Goal: Information Seeking & Learning: Find specific fact

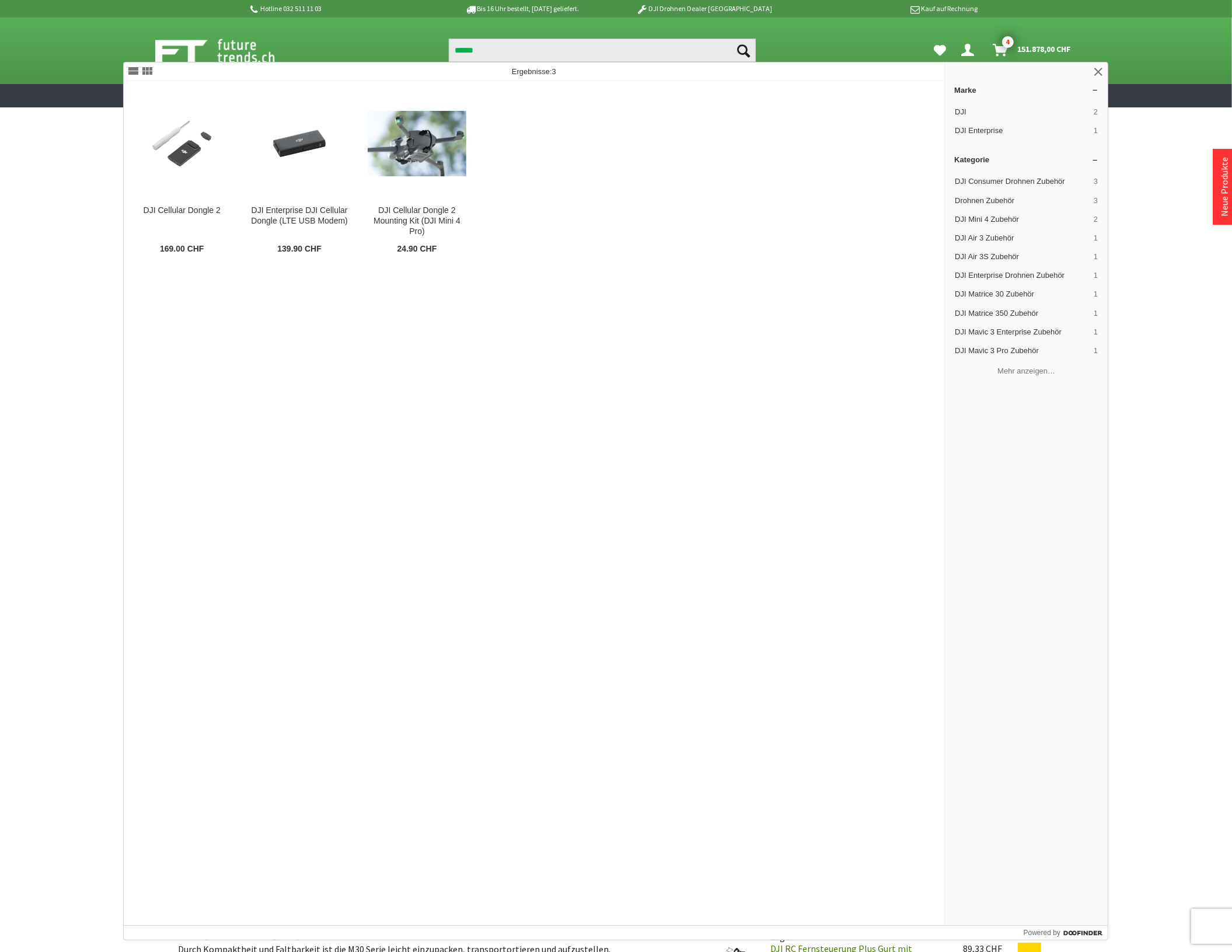
click at [479, 50] on input "******" at bounding box center [602, 50] width 307 height 23
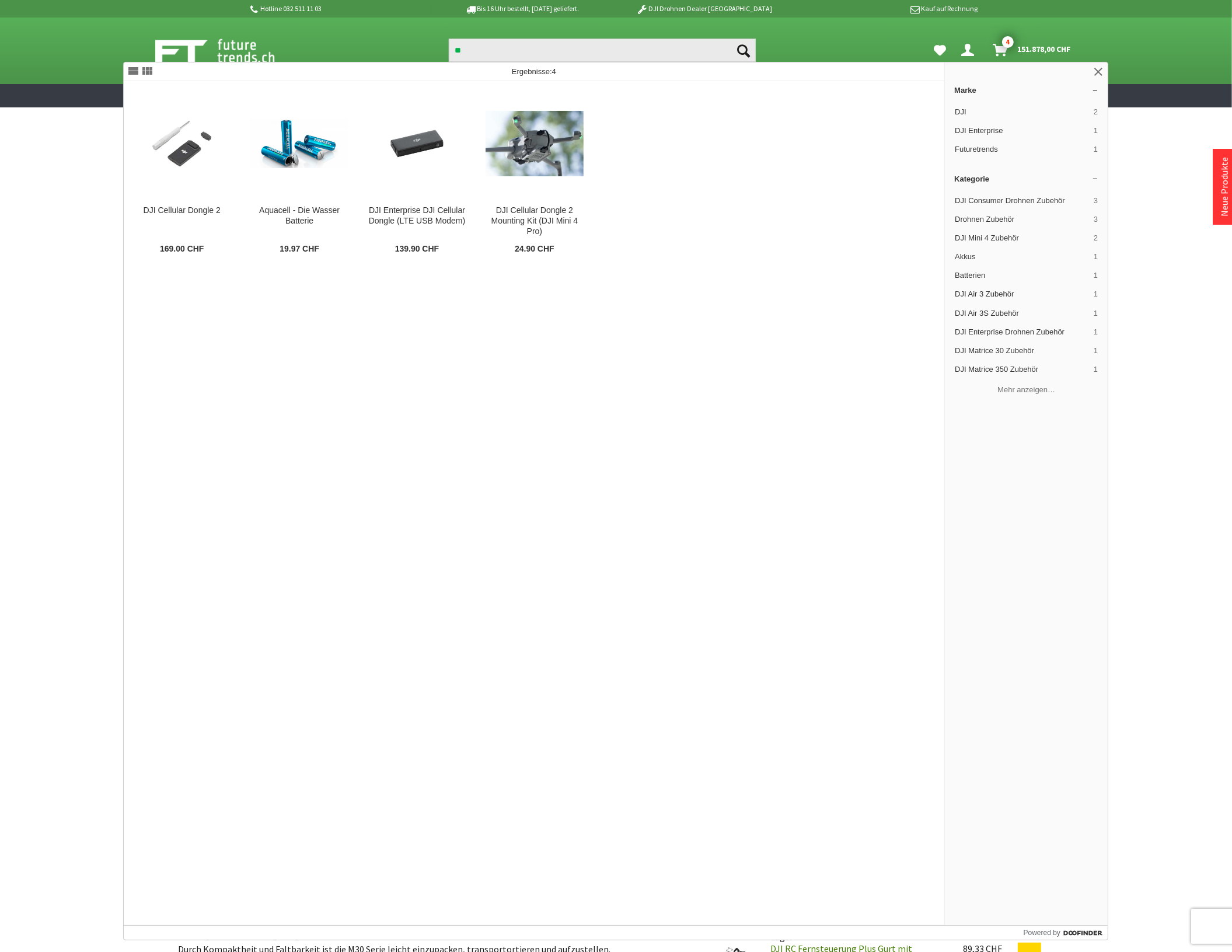
type input "*"
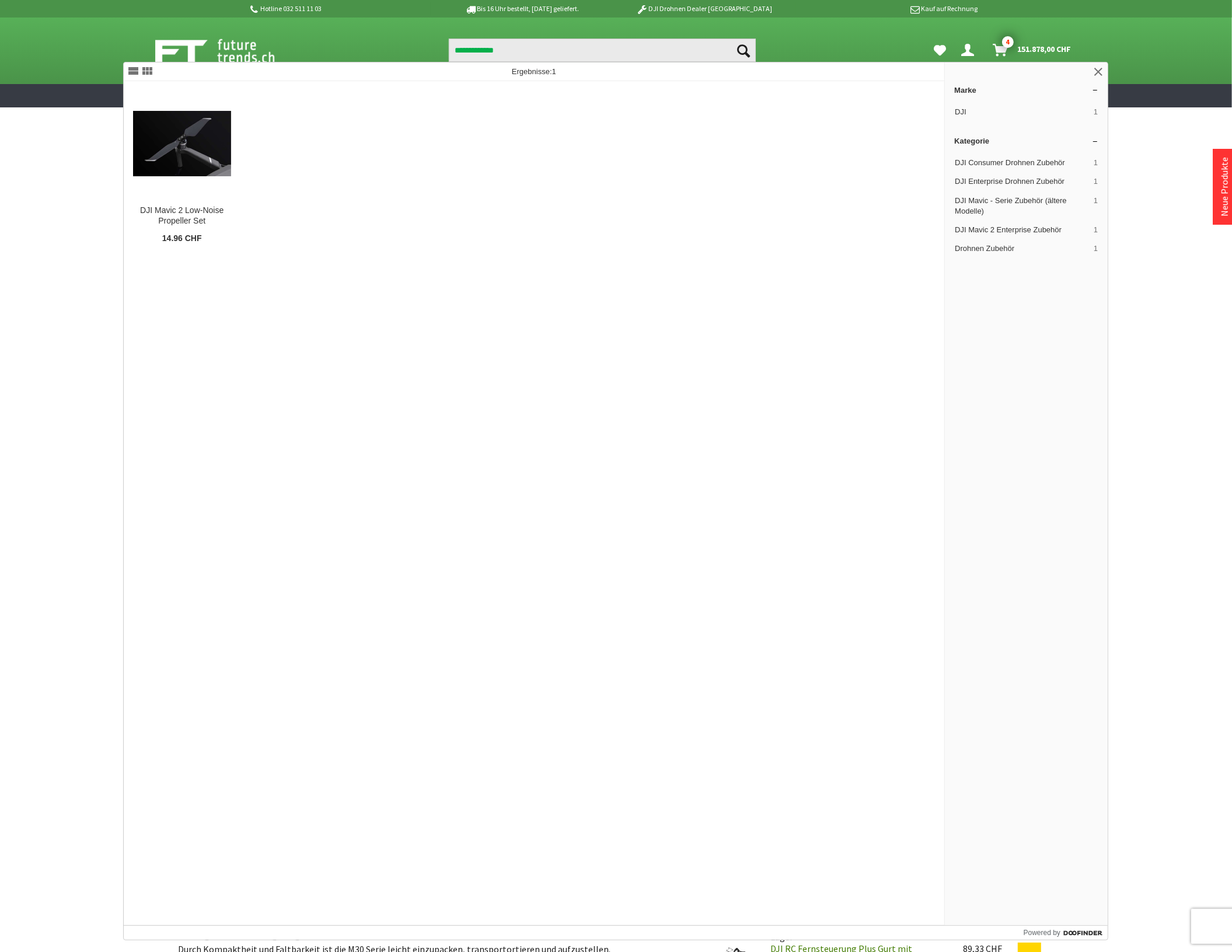
drag, startPoint x: 515, startPoint y: 50, endPoint x: 447, endPoint y: 63, distance: 69.2
type input "**********"
click at [196, 177] on figure at bounding box center [182, 143] width 98 height 105
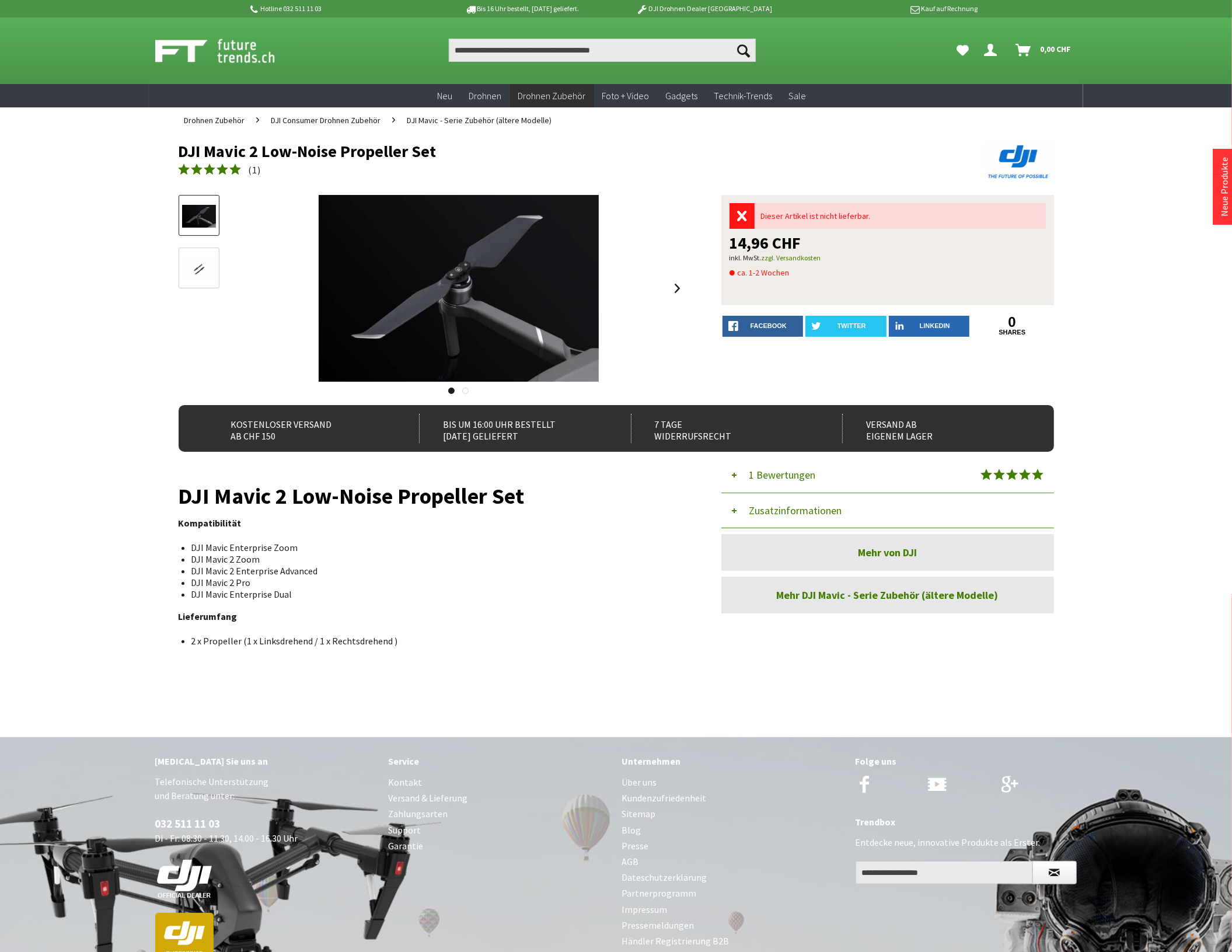
click at [787, 509] on button "Zusatzinformationen" at bounding box center [888, 510] width 333 height 35
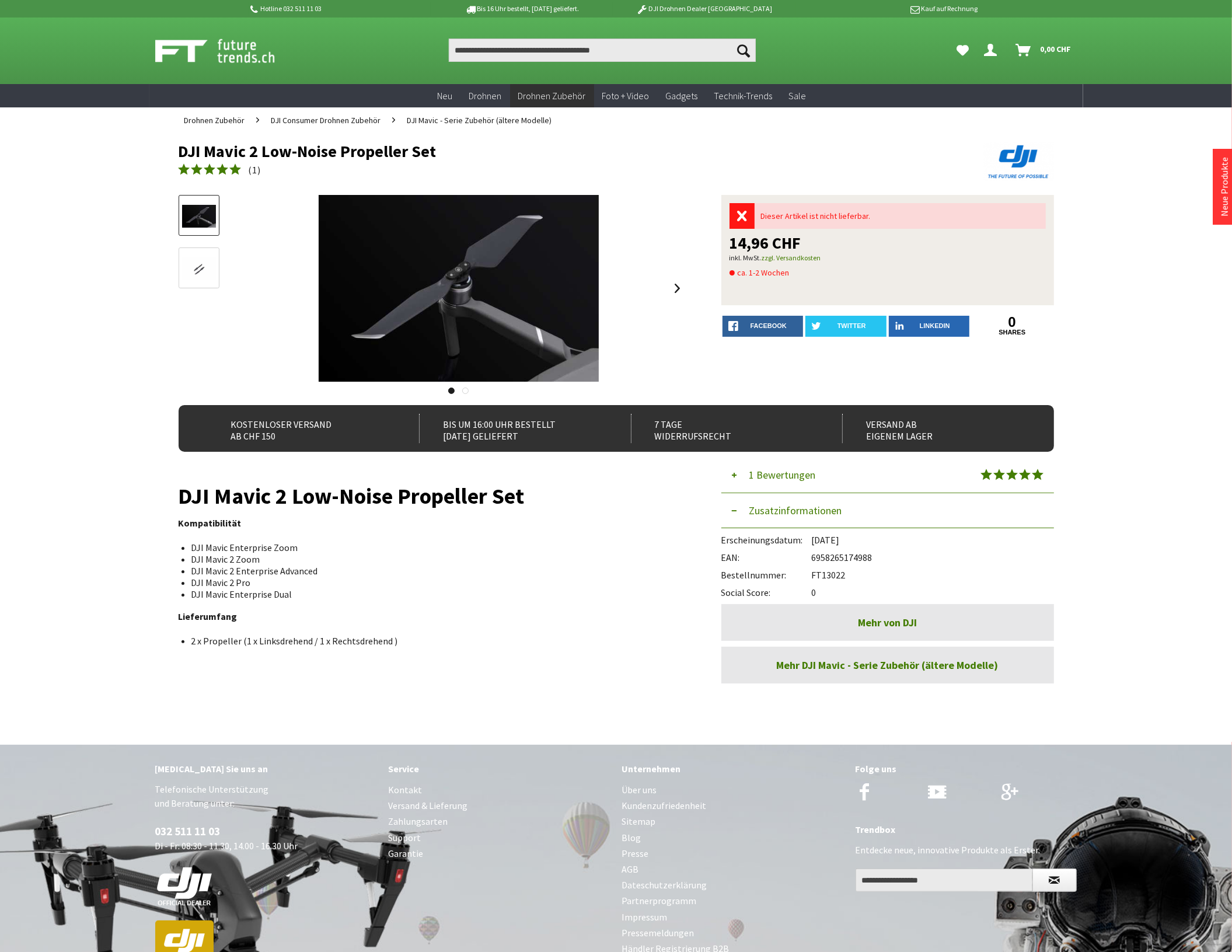
drag, startPoint x: 848, startPoint y: 576, endPoint x: 814, endPoint y: 575, distance: 34.0
click at [814, 575] on div "Bestellnummer: FT13022" at bounding box center [888, 571] width 333 height 18
copy div "FT13022"
drag, startPoint x: 462, startPoint y: 153, endPoint x: 187, endPoint y: 150, distance: 275.0
click at [182, 150] on h1 "DJI Mavic 2 Low-Noise Propeller Set" at bounding box center [529, 151] width 700 height 18
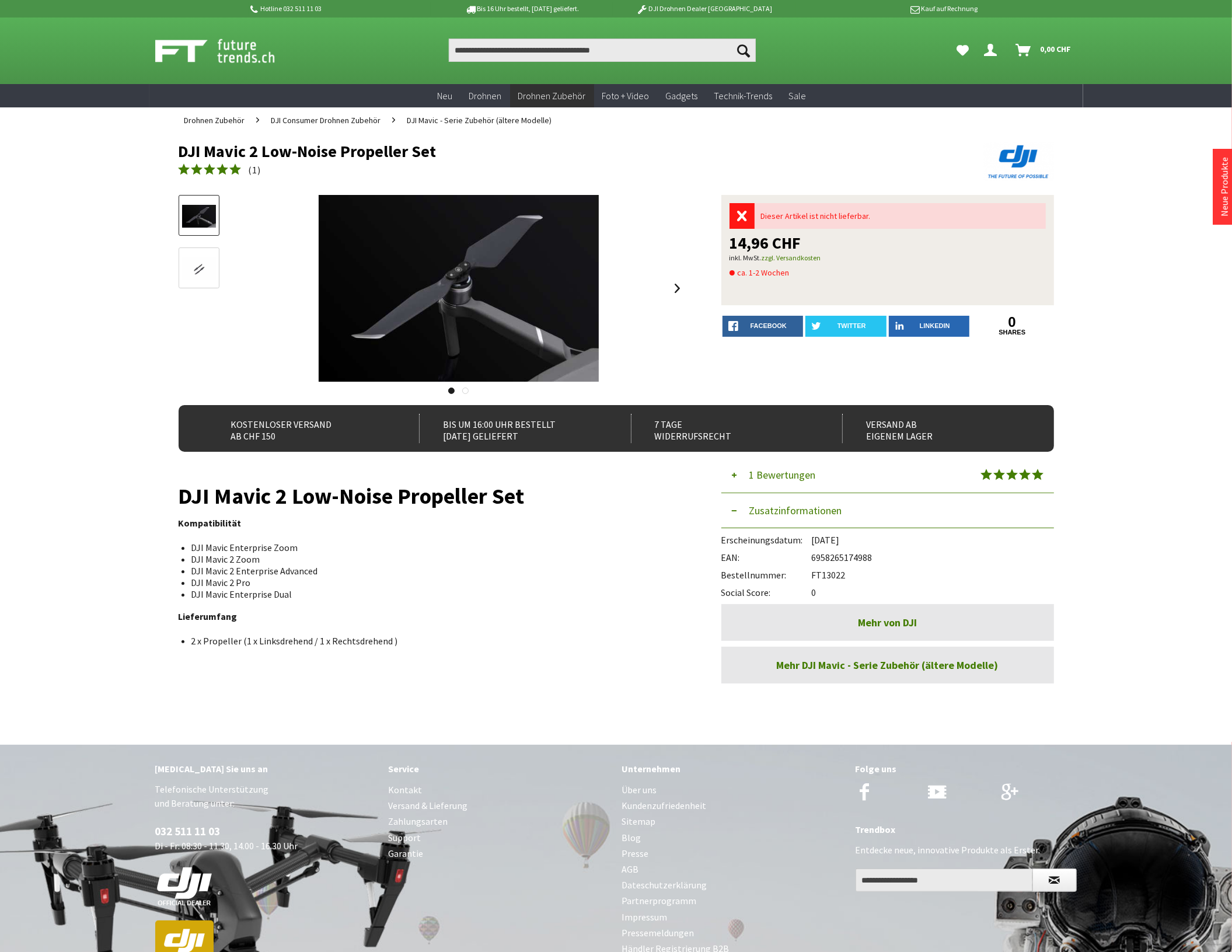
copy h1 "DJI Mavic 2 Low-Noise Propeller Set"
click at [511, 50] on input "Produkt, Marke, Kategorie, EAN, Artikelnummer…" at bounding box center [602, 50] width 307 height 23
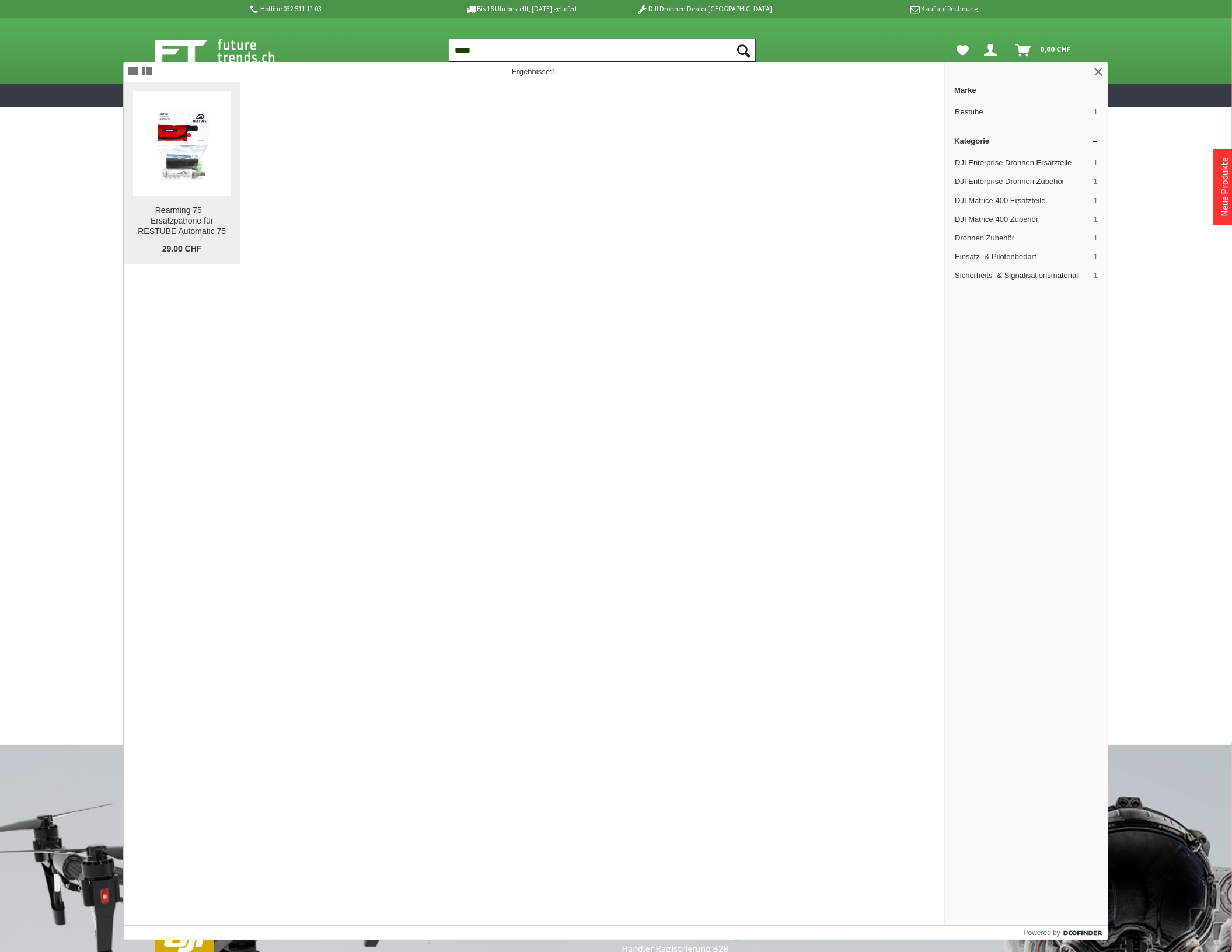
type input "*****"
click at [167, 221] on div "Rearming 75 – Ersatzpatrone für RESTUBE Automatic 75" at bounding box center [182, 221] width 98 height 31
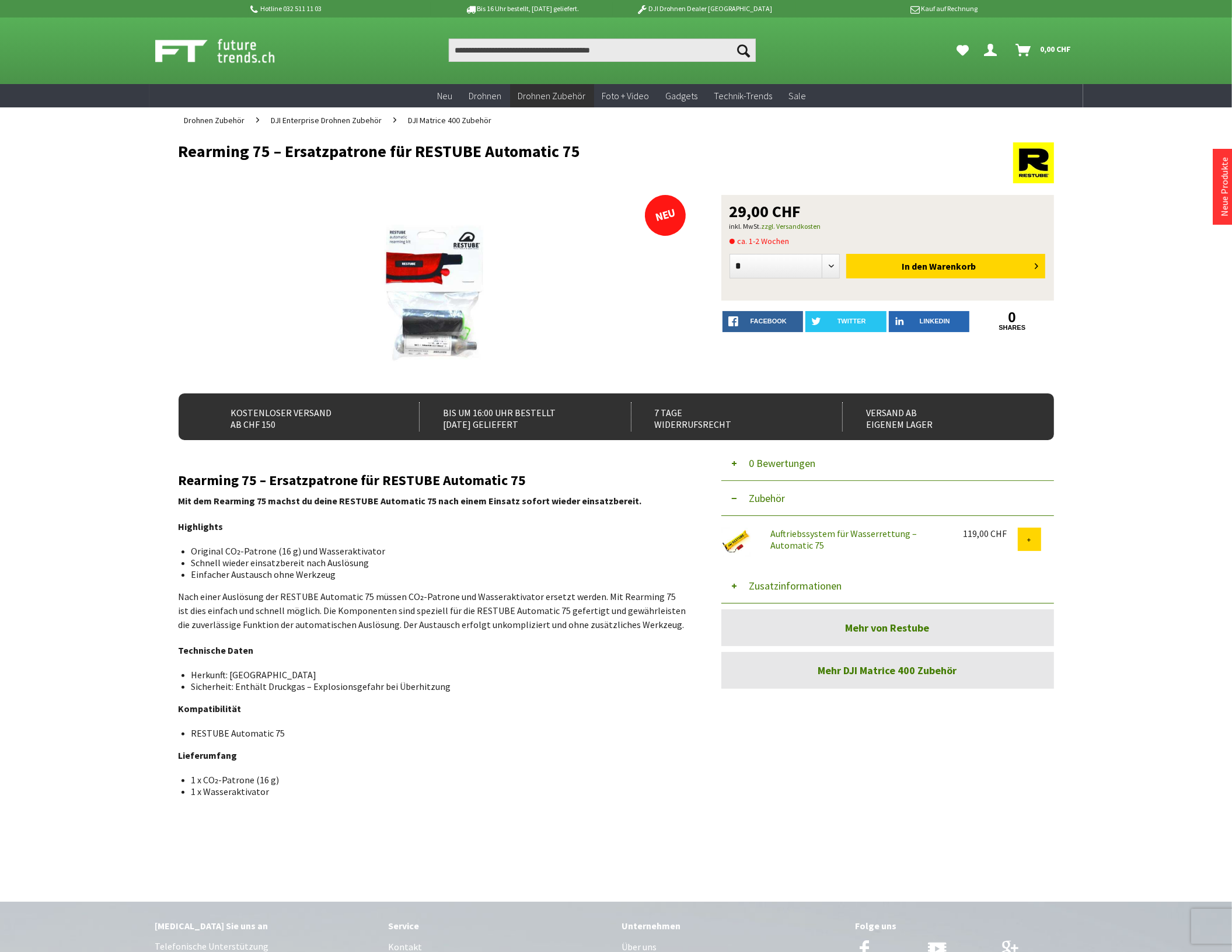
click at [808, 586] on button "Zusatzinformationen" at bounding box center [888, 586] width 333 height 35
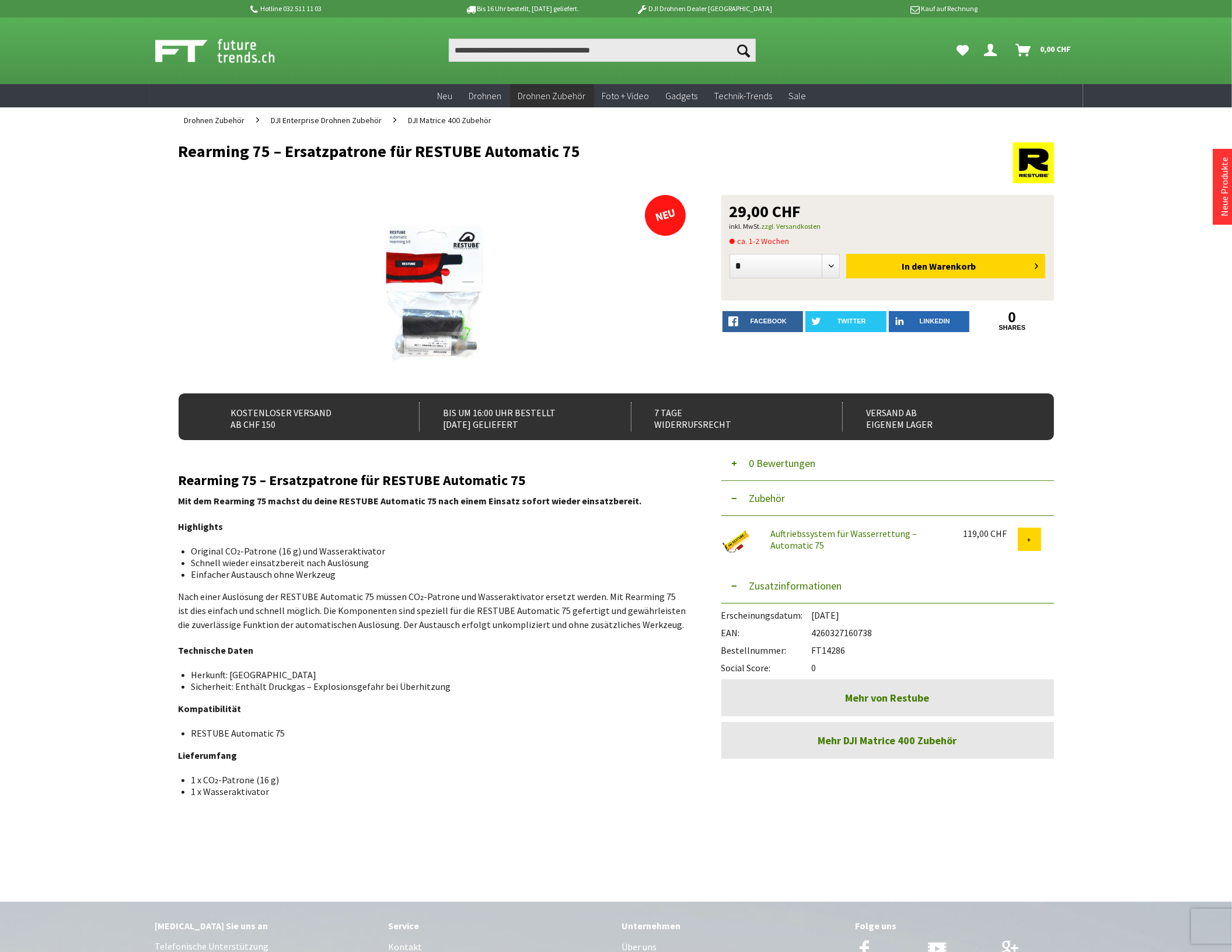
drag, startPoint x: 849, startPoint y: 650, endPoint x: 815, endPoint y: 647, distance: 34.1
click at [815, 647] on div "Bestellnummer: FT14286" at bounding box center [888, 647] width 333 height 18
copy div "FT14286"
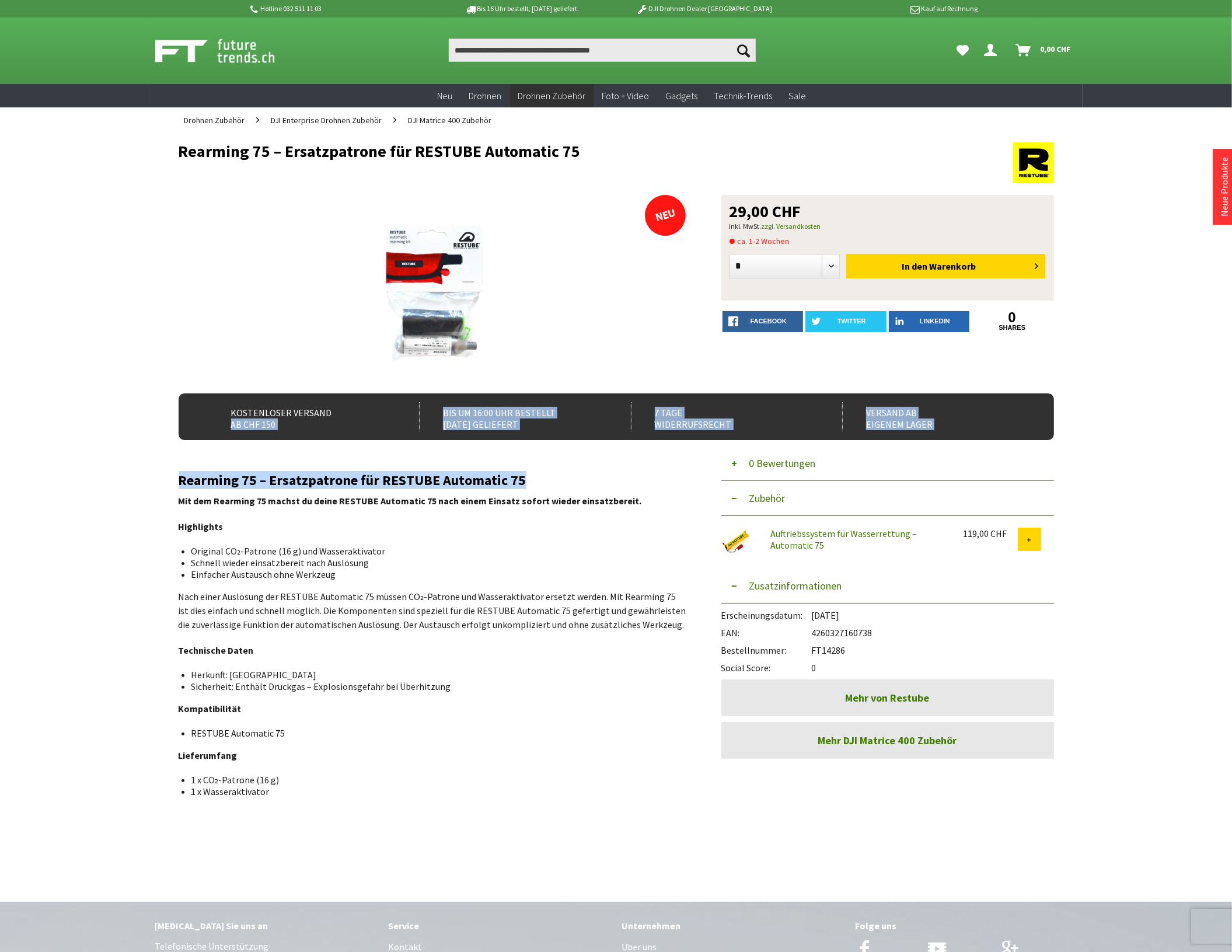
drag, startPoint x: 535, startPoint y: 484, endPoint x: 136, endPoint y: 463, distance: 399.6
click at [136, 463] on div "Hotline 032 511 11 03 Bis 16 Uhr bestellt, morgen geliefert. DJI Drohnen Dealer…" at bounding box center [616, 625] width 1232 height 1249
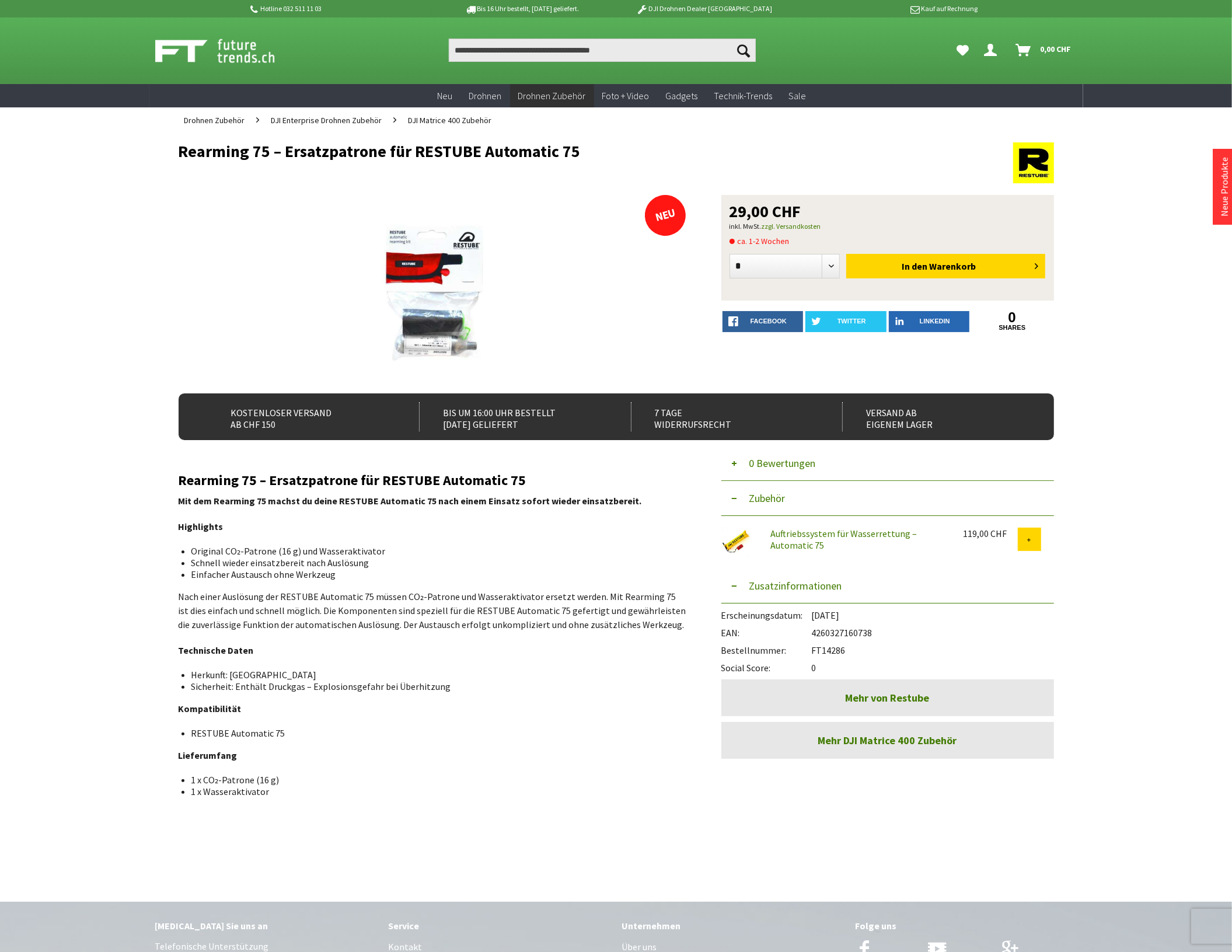
click at [418, 611] on p "Nach einer Auslösung der RESTUBE Automatic 75 müssen CO₂-Patrone und Wasserakti…" at bounding box center [432, 610] width 508 height 42
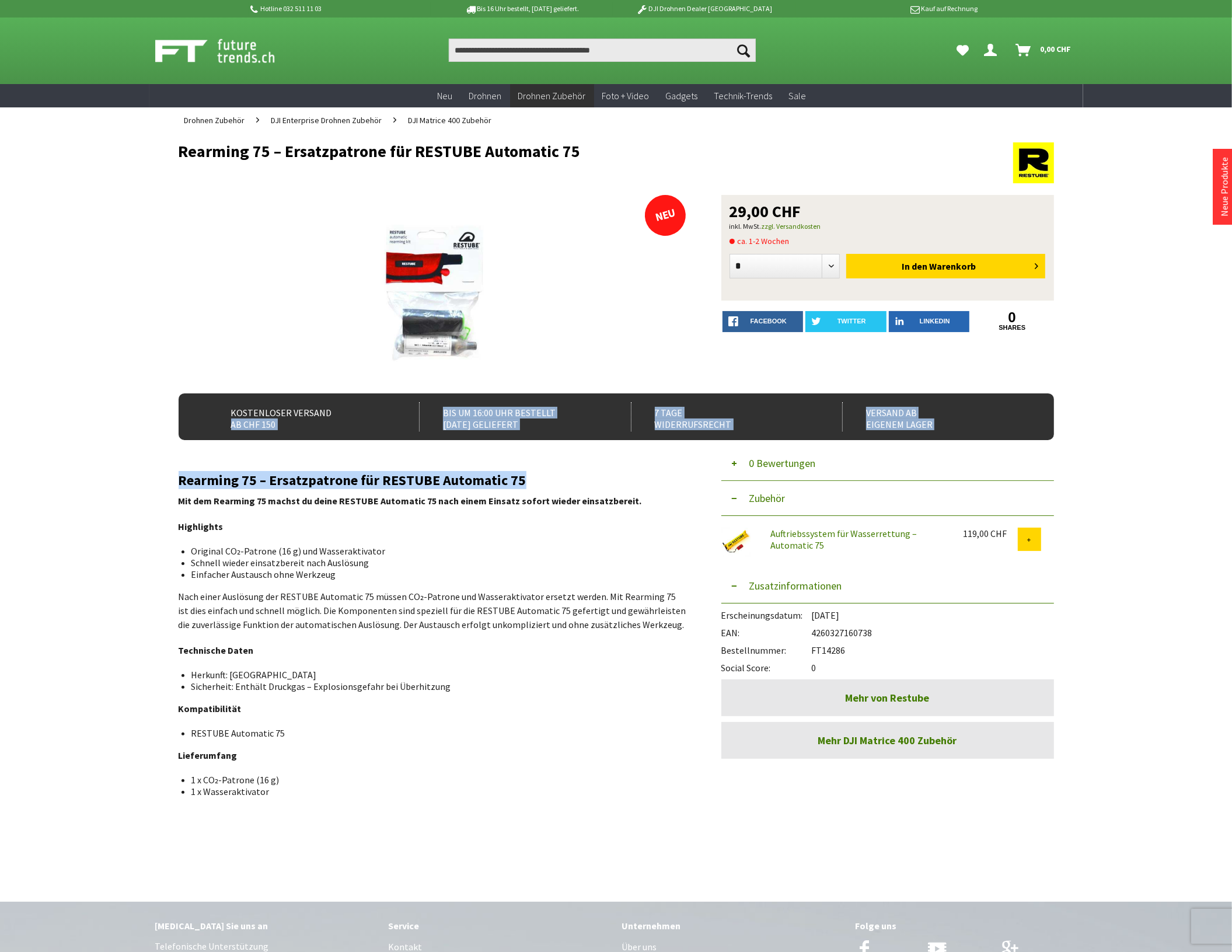
drag, startPoint x: 513, startPoint y: 476, endPoint x: 175, endPoint y: 467, distance: 338.1
click at [175, 467] on div "Menü schließen Kategorien Neu Drohnen Drohnen Zubehör DJI Enterprise Drohnen Zu…" at bounding box center [616, 504] width 934 height 743
drag, startPoint x: 181, startPoint y: 479, endPoint x: 541, endPoint y: 466, distance: 360.2
click at [541, 466] on div "Rearming 75 – Ersatzpatrone für RESTUBE Automatic 75 Mit dem Rearming 75 machst…" at bounding box center [432, 643] width 508 height 406
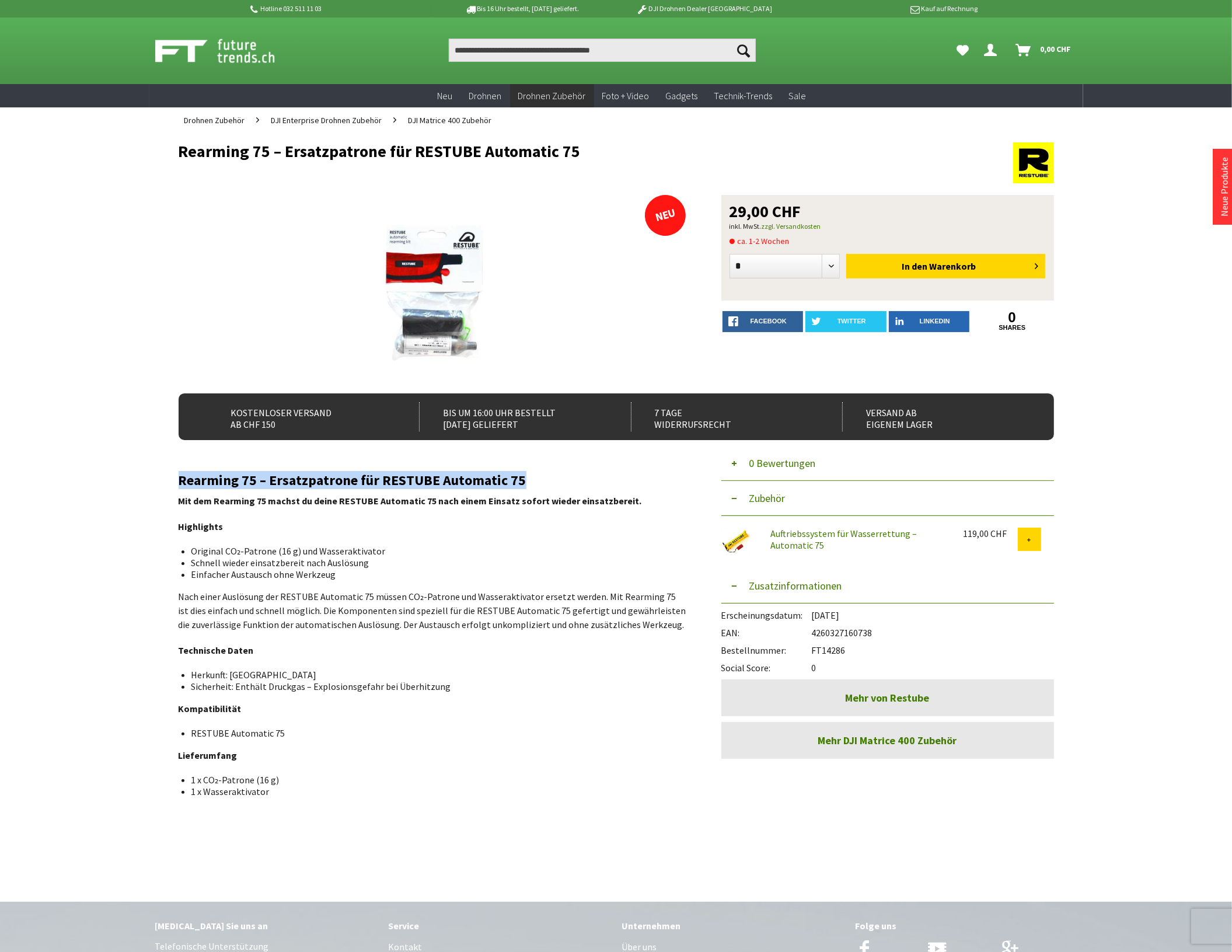
copy h2 "Rearming 75 – Ersatzpatrone für RESTUBE Automatic 75"
drag, startPoint x: 883, startPoint y: 630, endPoint x: 814, endPoint y: 628, distance: 69.0
click at [814, 628] on div "EAN: 4260327160738" at bounding box center [888, 630] width 333 height 18
copy div "4260327160738"
click at [477, 47] on input "Produkt, Marke, Kategorie, EAN, Artikelnummer…" at bounding box center [602, 50] width 307 height 23
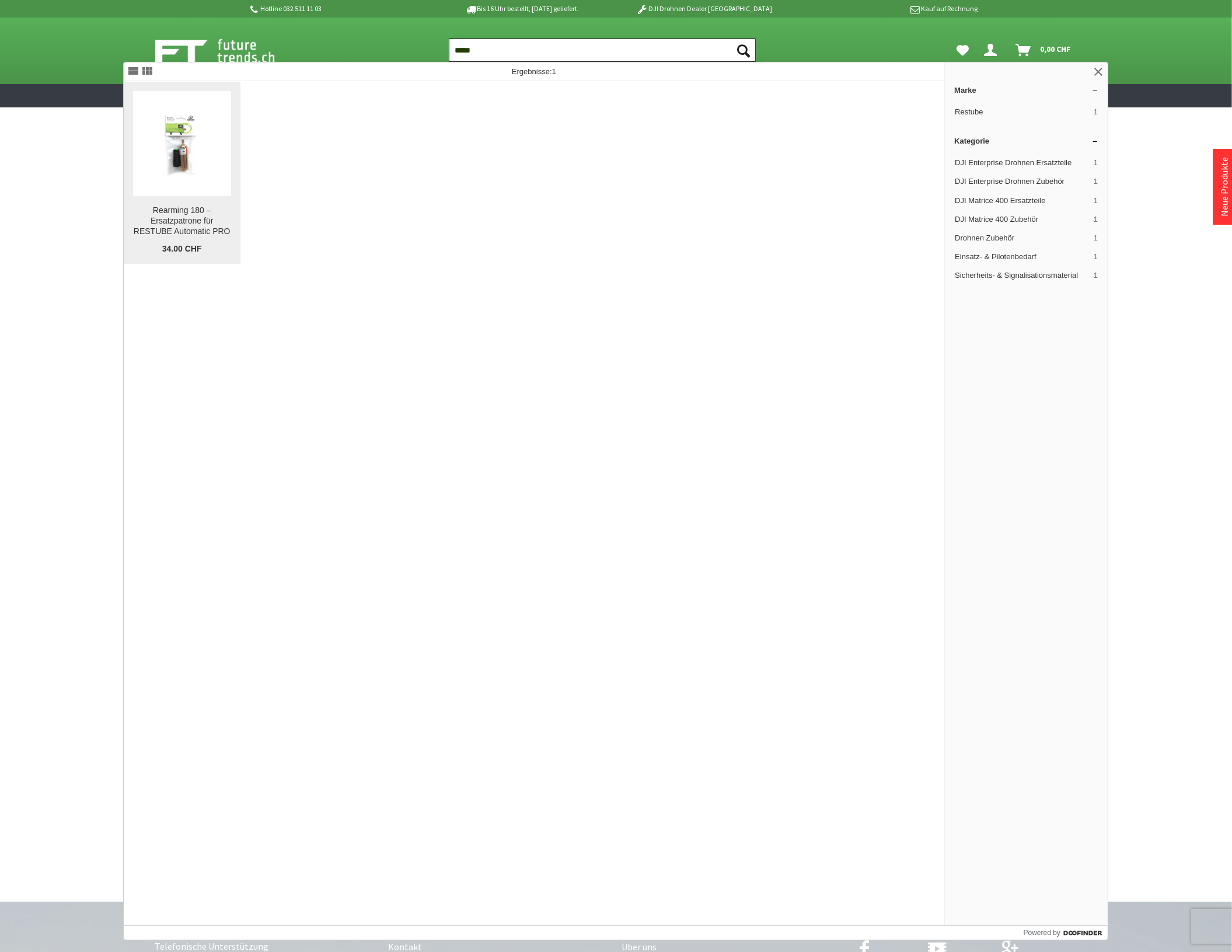
type input "*****"
click at [177, 139] on img at bounding box center [182, 143] width 98 height 98
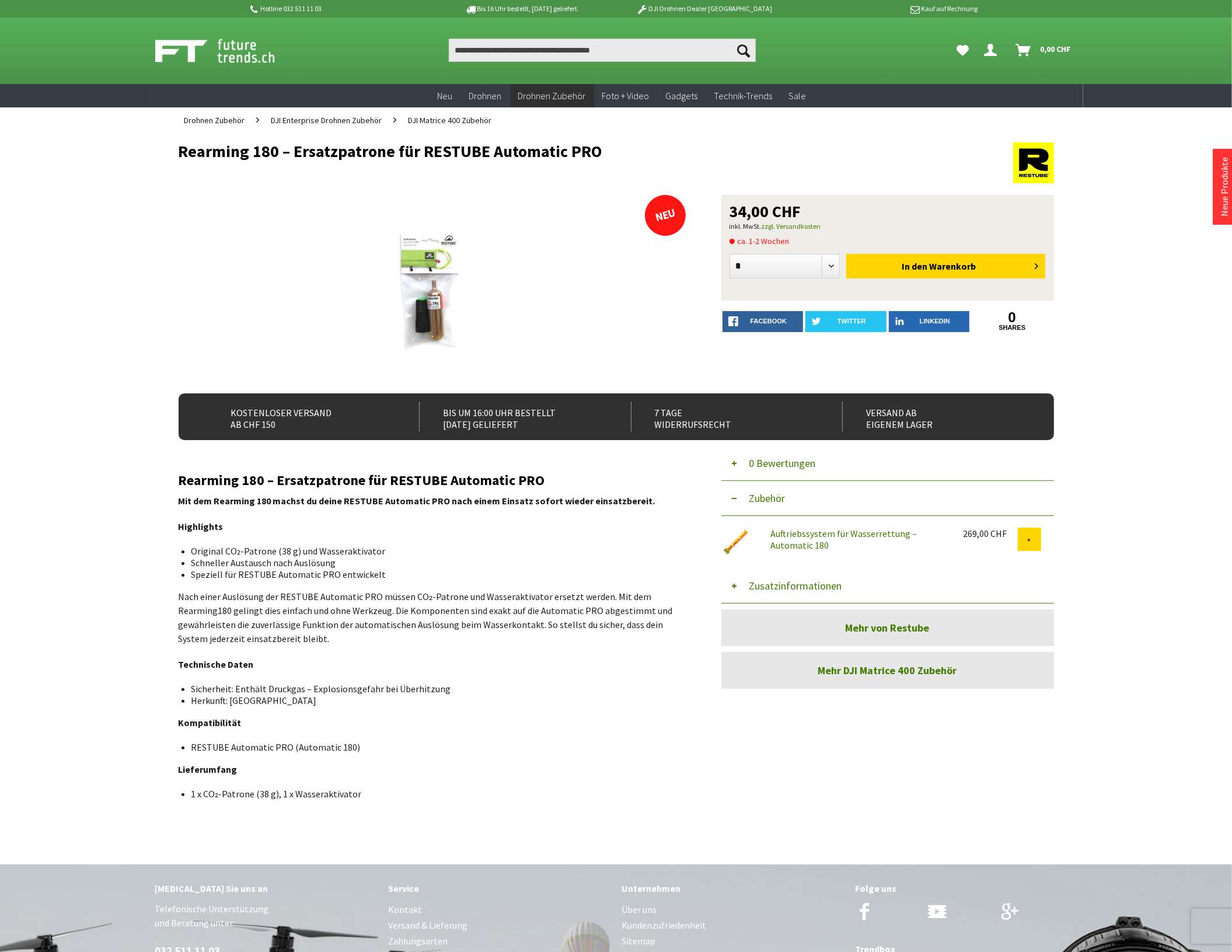
click at [822, 581] on button "Zusatzinformationen" at bounding box center [888, 586] width 333 height 35
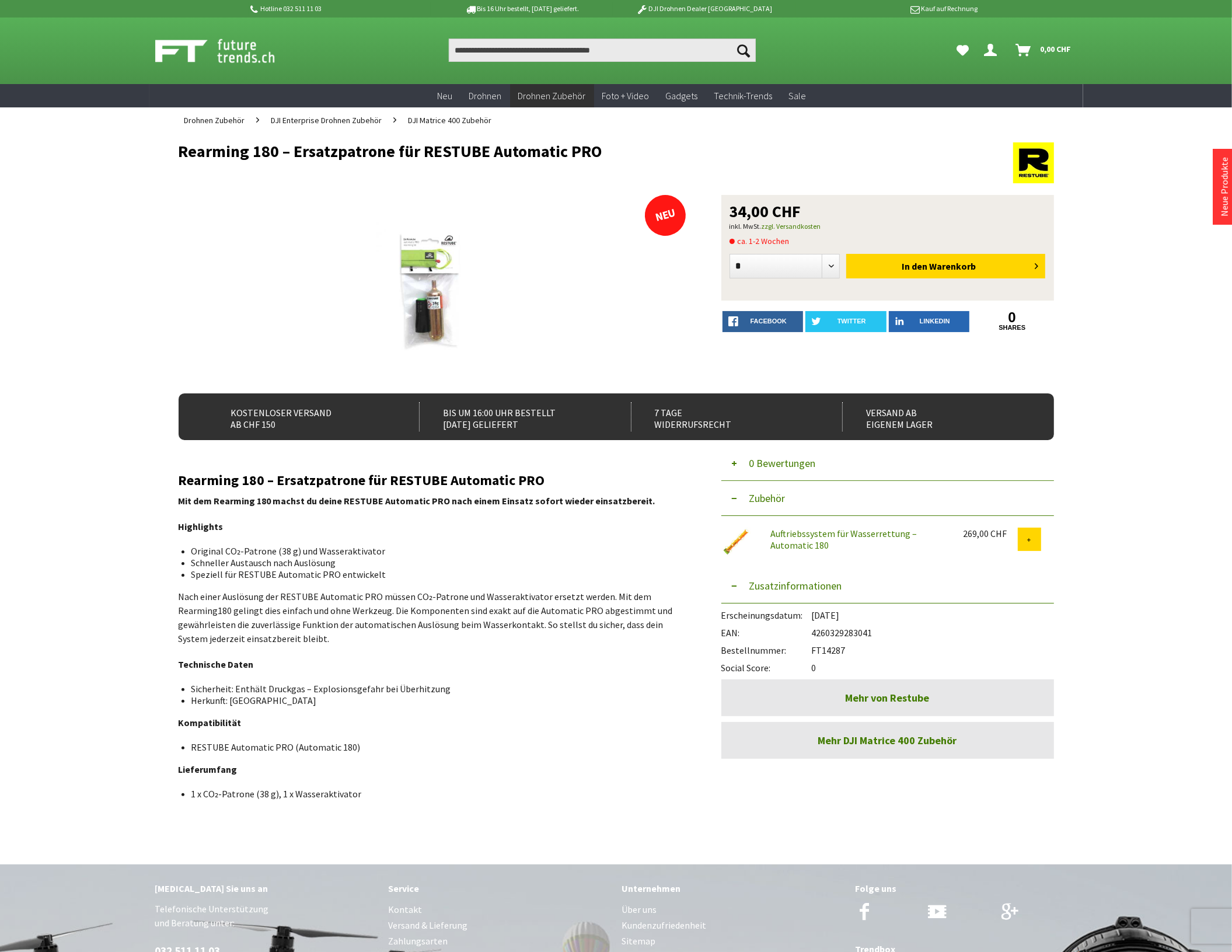
drag, startPoint x: 847, startPoint y: 650, endPoint x: 812, endPoint y: 645, distance: 35.4
click at [812, 645] on div "Bestellnummer: FT14287" at bounding box center [888, 647] width 333 height 18
copy div "FT14287"
drag, startPoint x: 878, startPoint y: 631, endPoint x: 813, endPoint y: 633, distance: 65.0
click at [813, 633] on div "EAN: 4260329283041" at bounding box center [888, 630] width 333 height 18
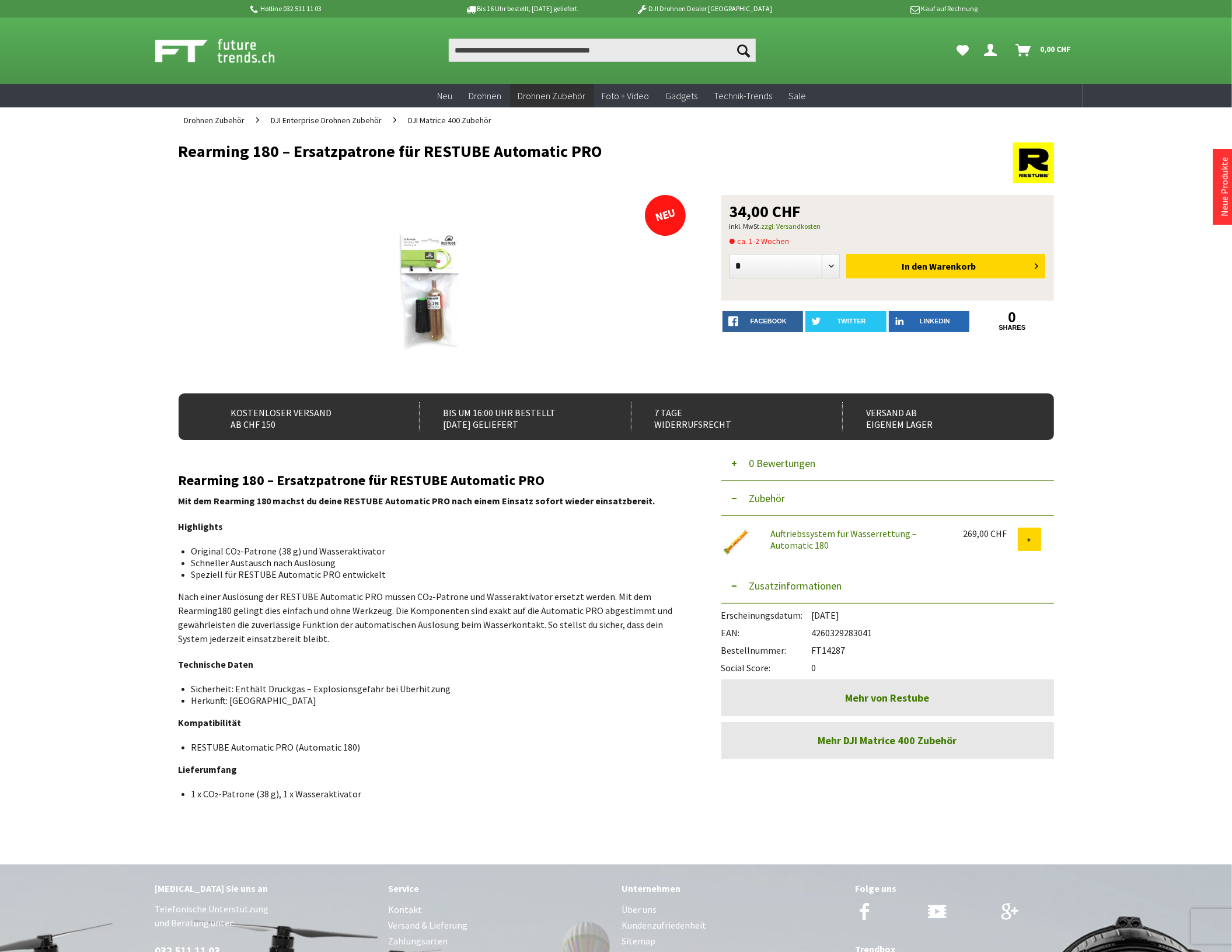
copy div "4260329283041"
drag, startPoint x: 179, startPoint y: 148, endPoint x: 605, endPoint y: 147, distance: 426.0
click at [605, 147] on h1 "Rearming 180 – Ersatzpatrone für RESTUBE Automatic PRO" at bounding box center [529, 151] width 700 height 18
copy h1 "Rearming 180 – Ersatzpatrone für RESTUBE Automatic PRO"
click at [829, 535] on link "Auftriebssystem für Wasserrettung – Automatic 180" at bounding box center [844, 539] width 146 height 23
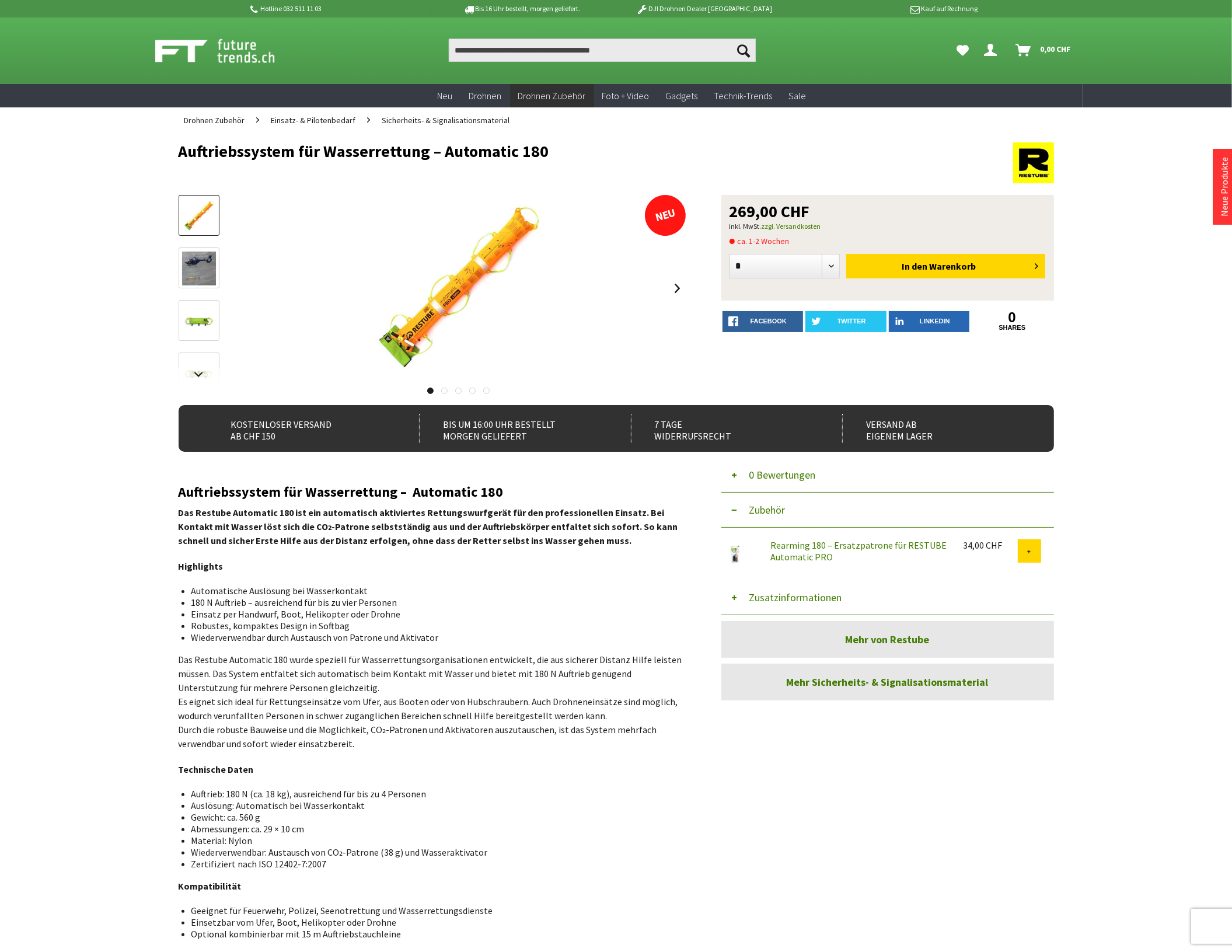
click at [773, 600] on button "Zusatzinformationen" at bounding box center [888, 597] width 333 height 35
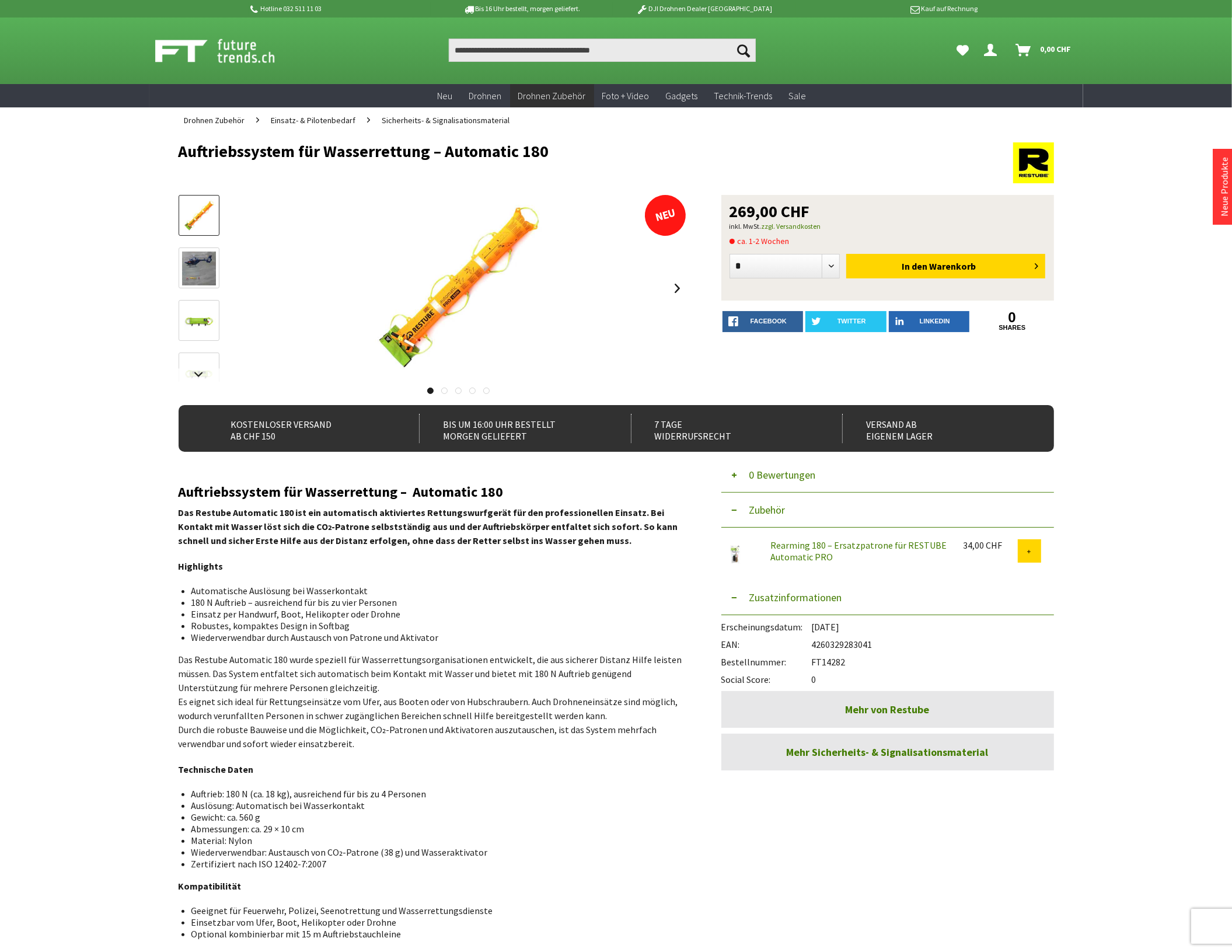
drag, startPoint x: 847, startPoint y: 657, endPoint x: 812, endPoint y: 663, distance: 35.5
click at [812, 663] on div "Bestellnummer: FT14282" at bounding box center [888, 659] width 333 height 18
copy div "FT14282"
drag, startPoint x: 874, startPoint y: 640, endPoint x: 815, endPoint y: 644, distance: 59.1
click at [815, 644] on div "EAN: 4260329283041" at bounding box center [888, 641] width 333 height 18
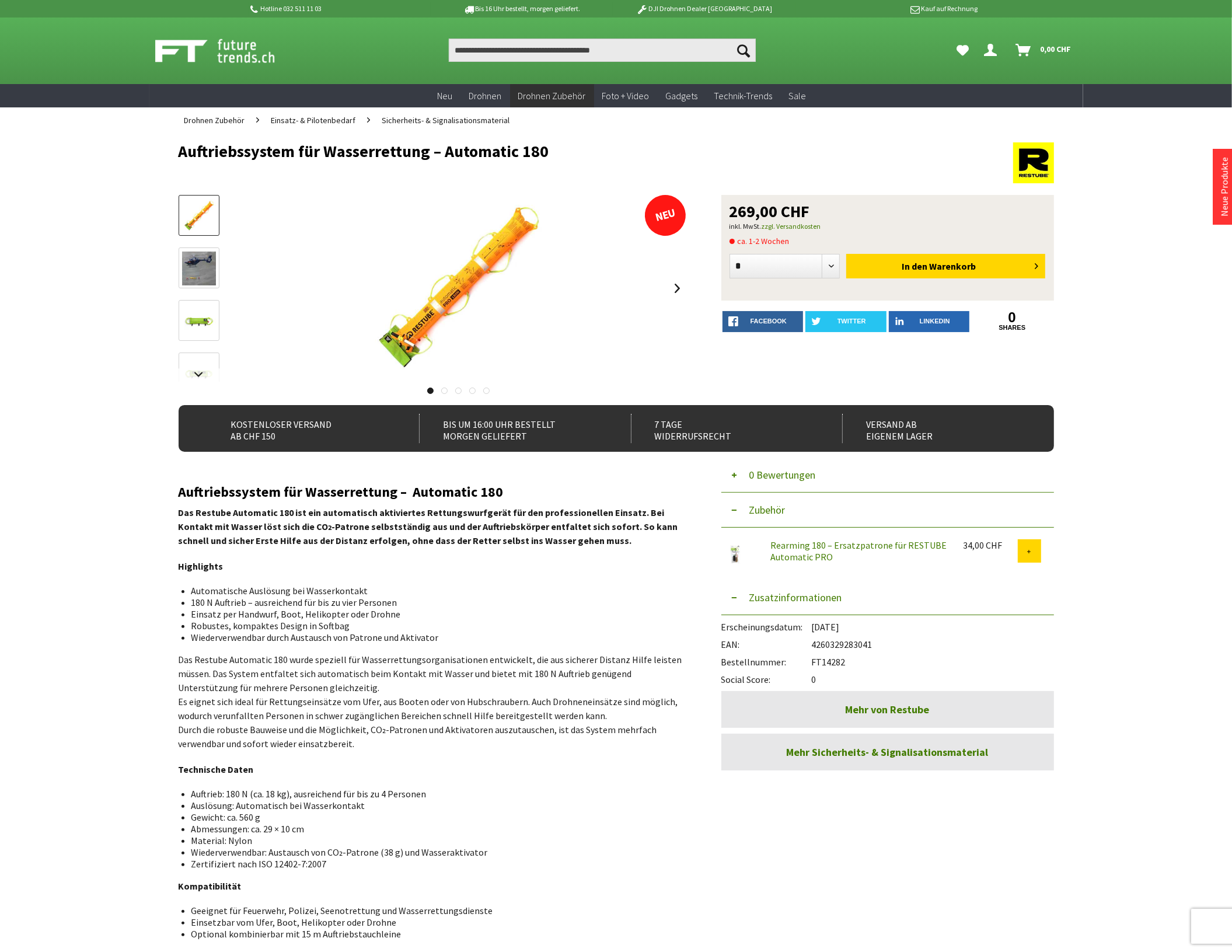
copy div "4260329283041"
drag, startPoint x: 180, startPoint y: 147, endPoint x: 552, endPoint y: 145, distance: 372.0
click at [552, 145] on h1 "Auftriebssystem für Wasserrettung – Automatic 180" at bounding box center [529, 151] width 700 height 18
copy h1 "Auftriebssystem für Wasserrettung – Automatic 180"
click at [487, 54] on input "Produkt, Marke, Kategorie, EAN, Artikelnummer…" at bounding box center [602, 50] width 307 height 23
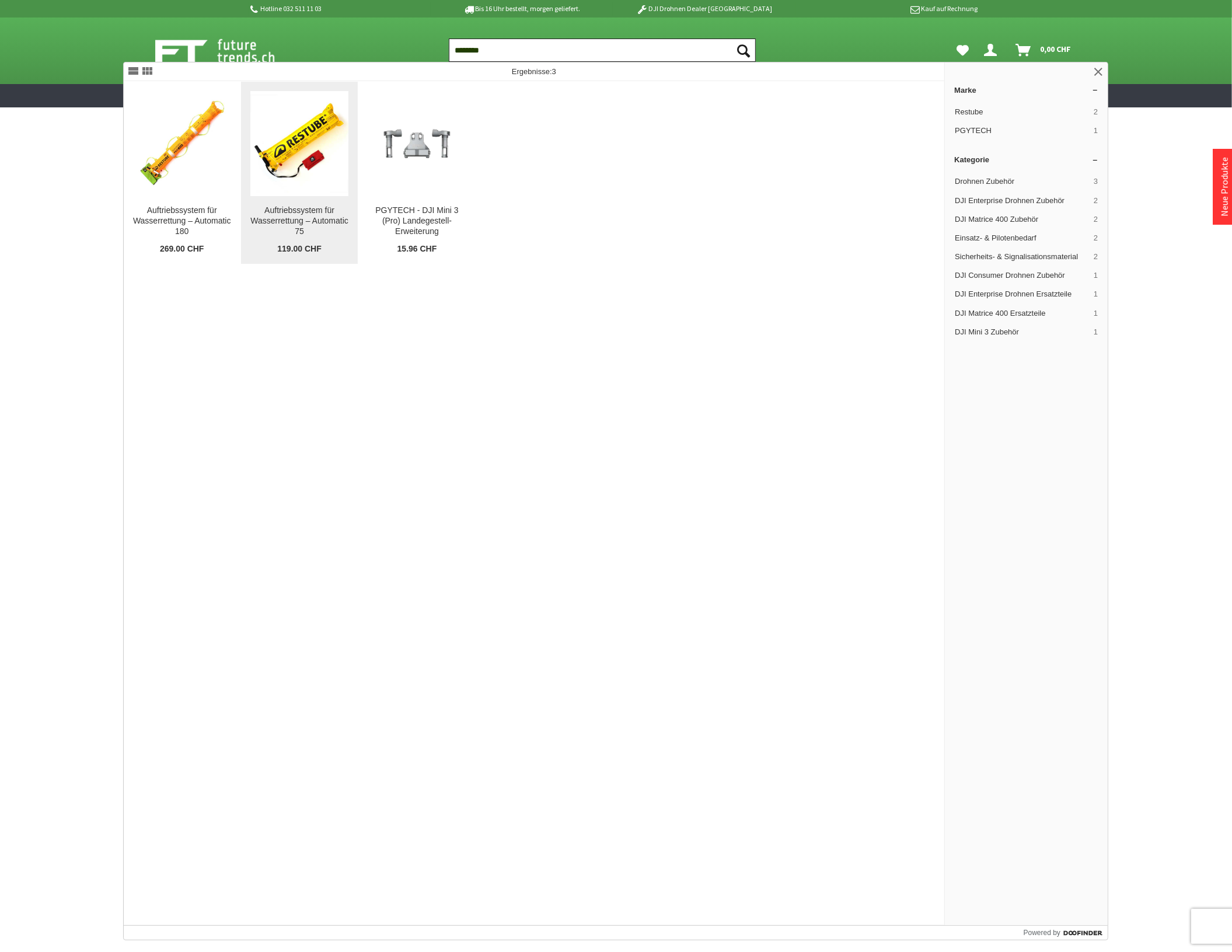
type input "********"
click at [321, 149] on img at bounding box center [300, 143] width 98 height 98
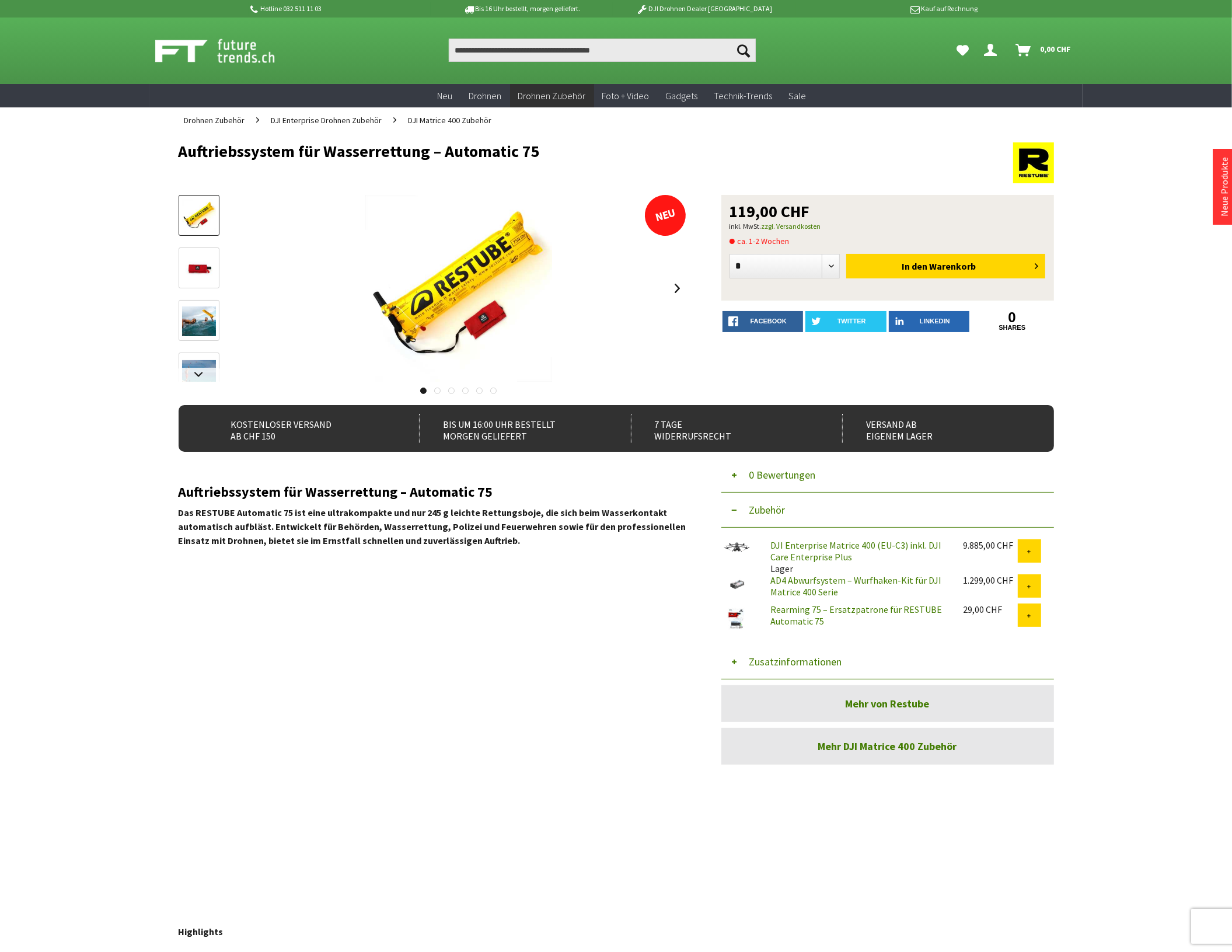
click at [790, 667] on button "Zusatzinformationen" at bounding box center [888, 661] width 333 height 35
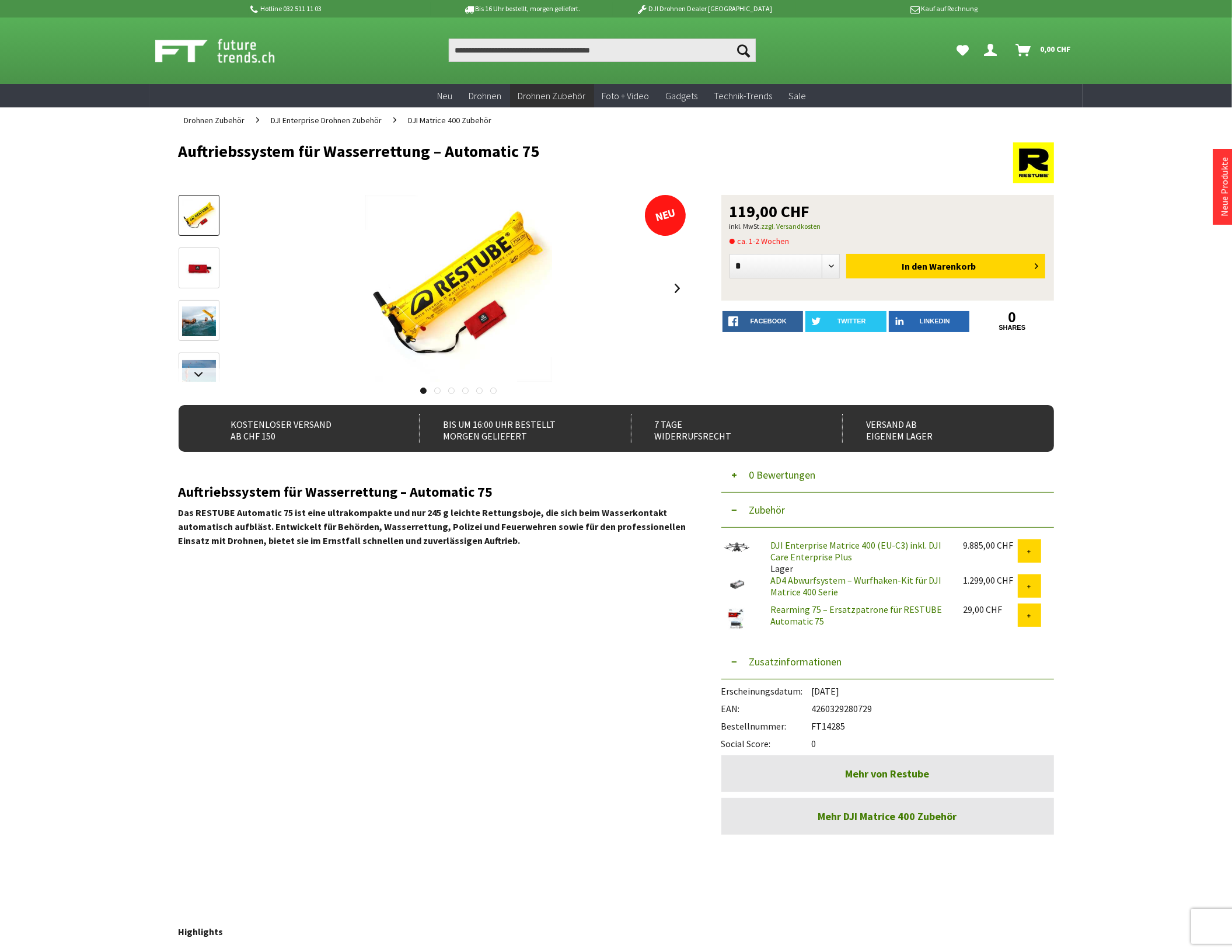
drag, startPoint x: 856, startPoint y: 724, endPoint x: 812, endPoint y: 716, distance: 44.7
click at [812, 716] on div "Bestellnummer: FT14285" at bounding box center [888, 723] width 333 height 18
copy div "FT14285"
drag, startPoint x: 876, startPoint y: 709, endPoint x: 812, endPoint y: 706, distance: 64.1
click at [812, 706] on div "EAN: 4260329280729" at bounding box center [888, 705] width 333 height 18
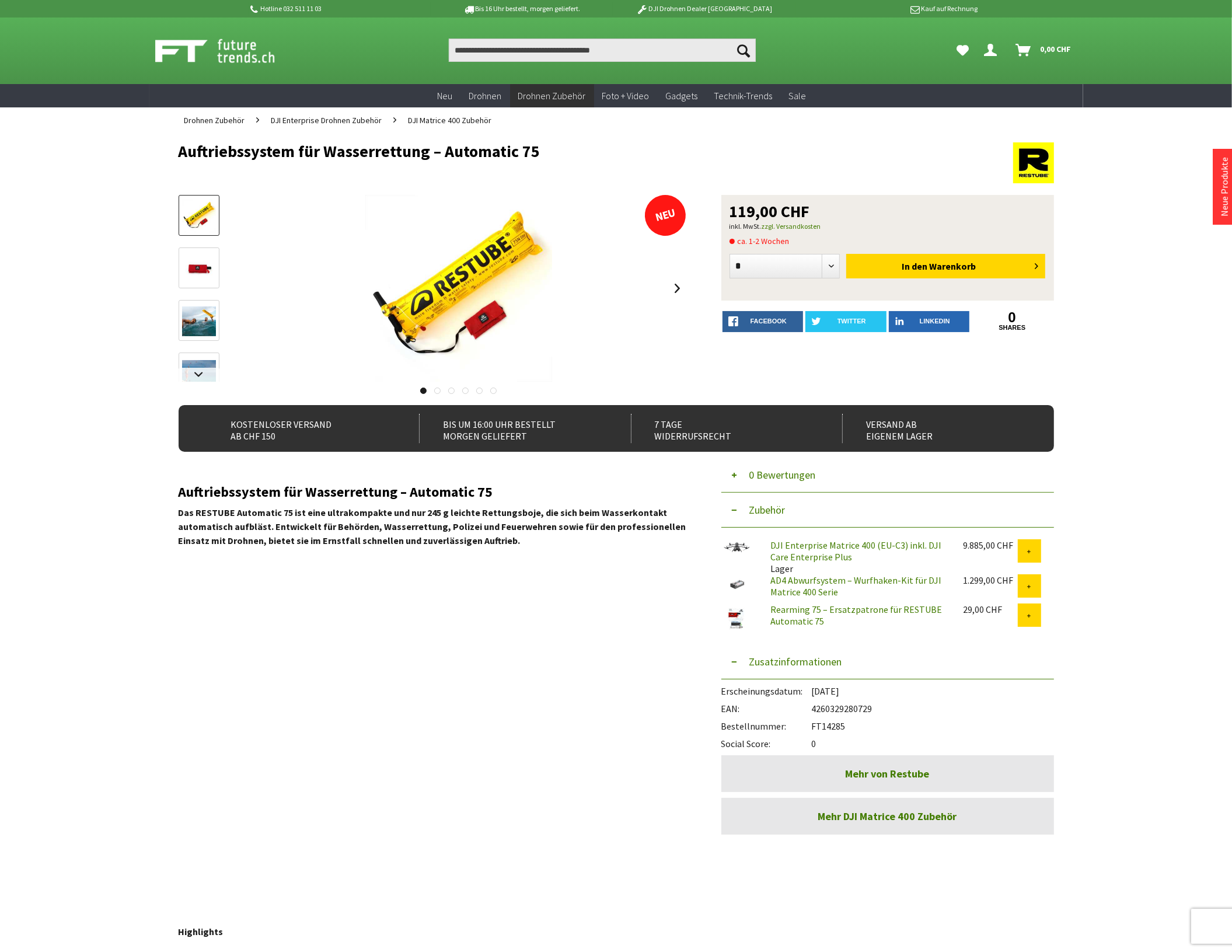
copy div "4260329280729"
drag, startPoint x: 541, startPoint y: 152, endPoint x: 170, endPoint y: 151, distance: 371.0
click at [170, 151] on div "Menü schließen Kategorien Neu Drohnen Drohnen Zubehör DJI Enterprise Drohnen Zu…" at bounding box center [616, 824] width 934 height 1383
copy h1 "Auftriebssystem für Wasserrettung – Automatic 75"
click at [510, 48] on input "Produkt, Marke, Kategorie, EAN, Artikelnummer…" at bounding box center [602, 50] width 307 height 23
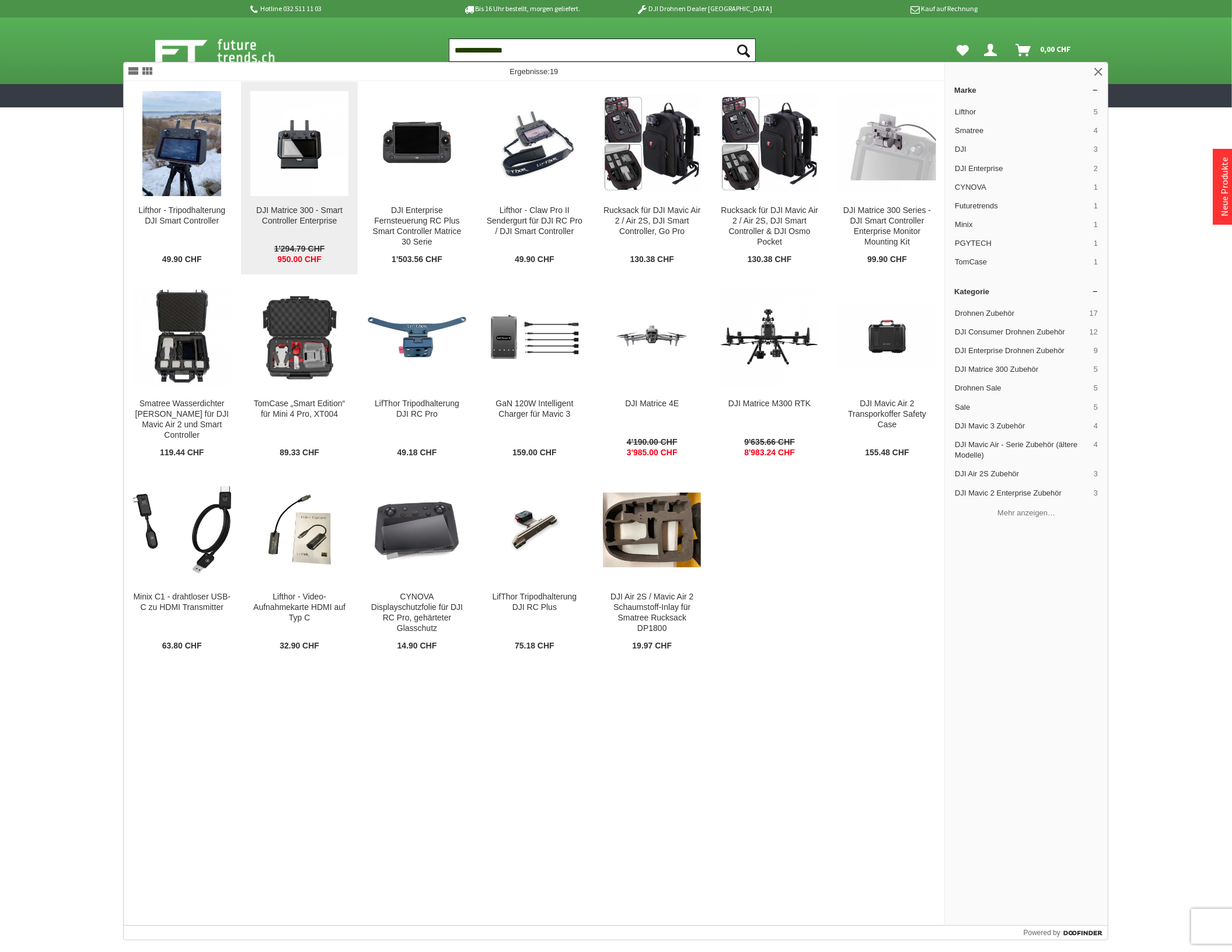
type input "**********"
click at [295, 143] on img at bounding box center [300, 143] width 98 height 98
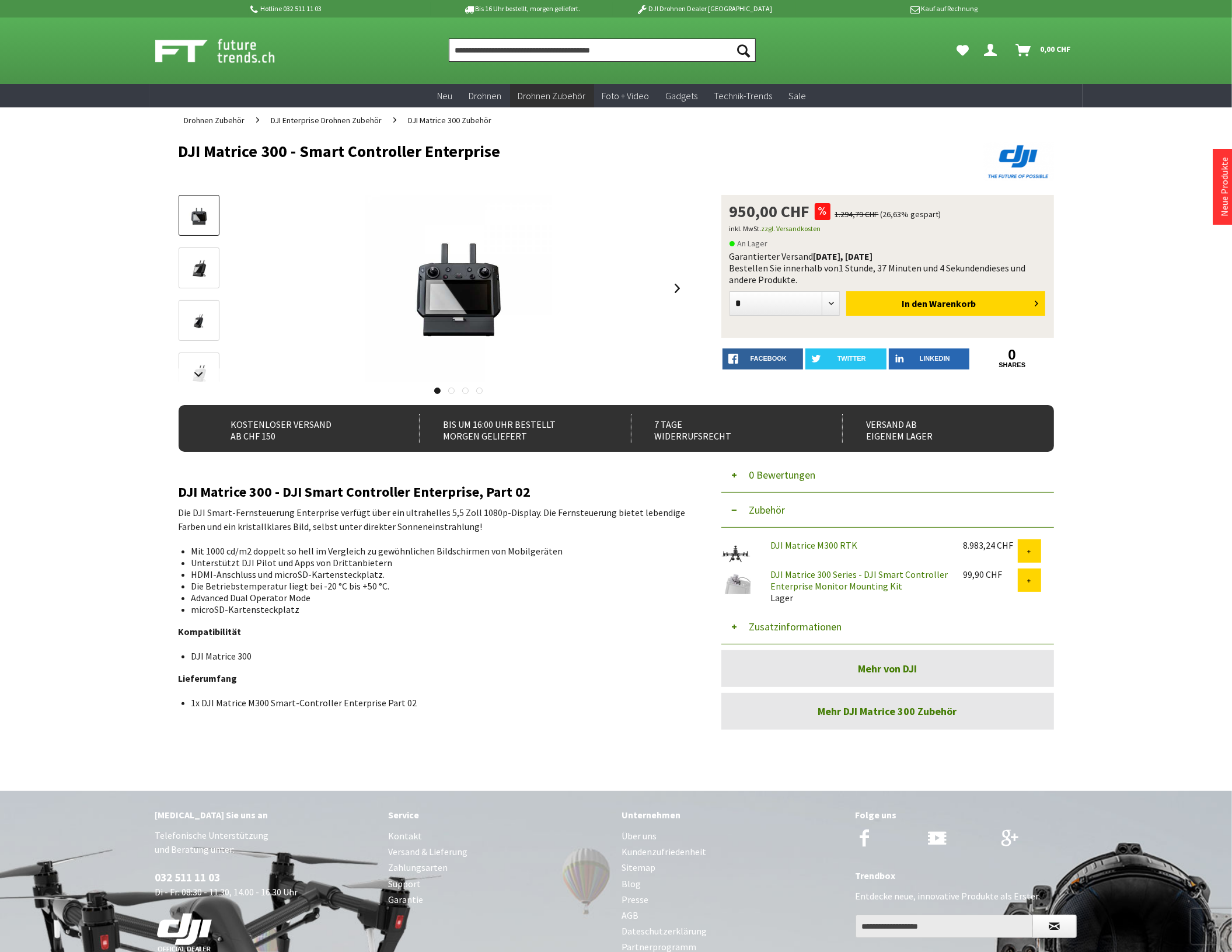
click at [476, 48] on input "Produkt, Marke, Kategorie, EAN, Artikelnummer…" at bounding box center [602, 50] width 307 height 23
paste input "**********"
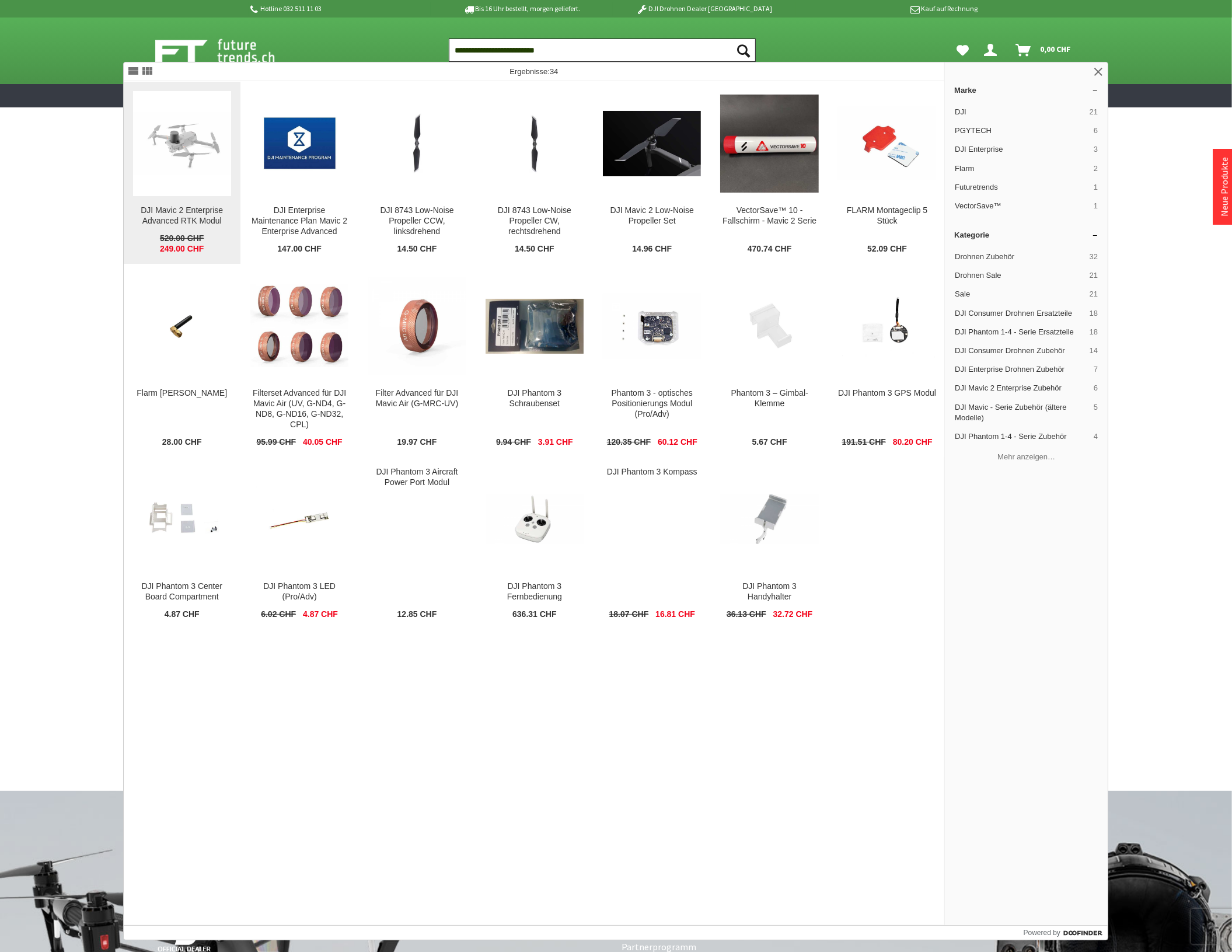
type input "**********"
click at [202, 155] on img at bounding box center [182, 143] width 98 height 61
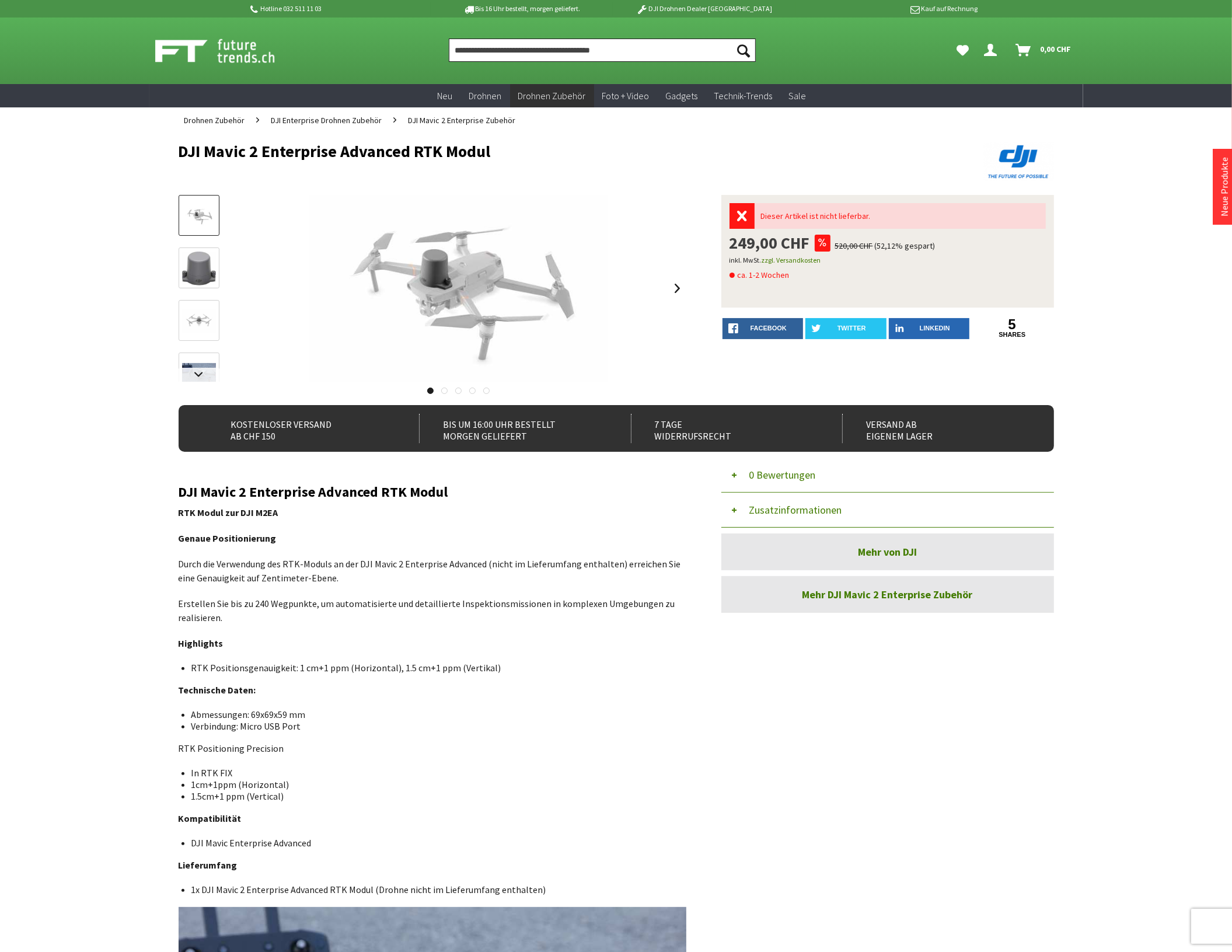
click at [490, 56] on input "Produkt, Marke, Kategorie, EAN, Artikelnummer…" at bounding box center [602, 50] width 307 height 23
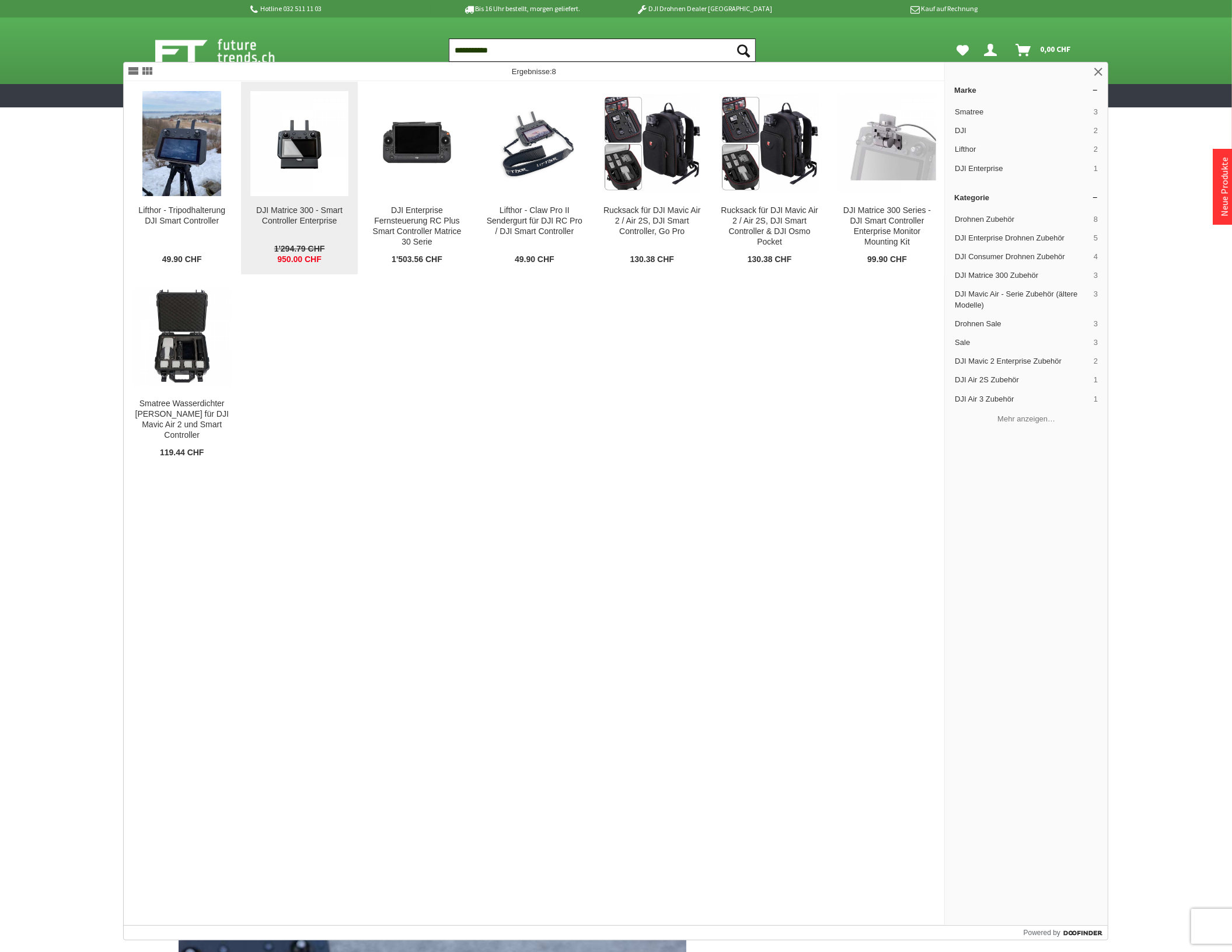
type input "**********"
click at [293, 169] on img at bounding box center [300, 143] width 98 height 98
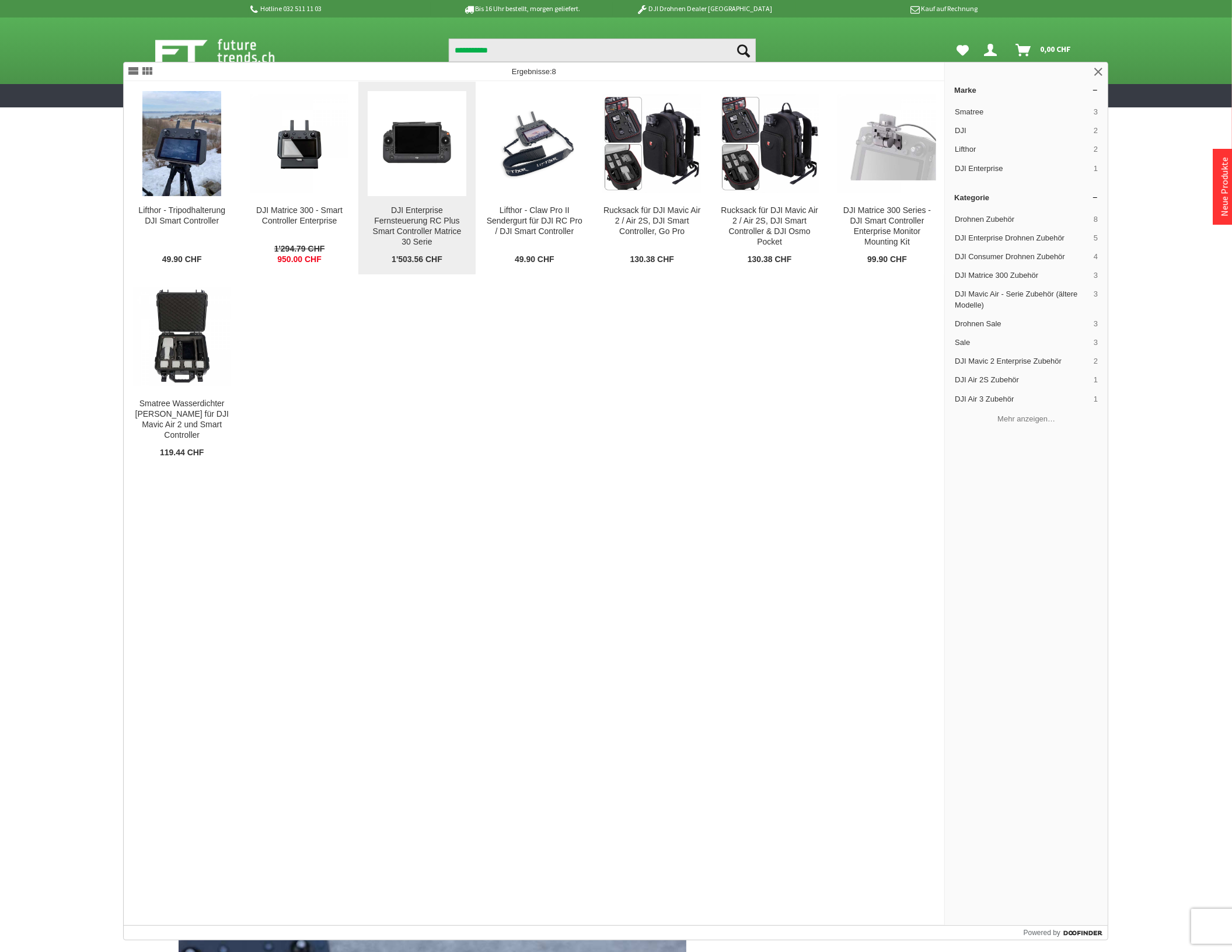
click at [427, 176] on img at bounding box center [417, 143] width 98 height 79
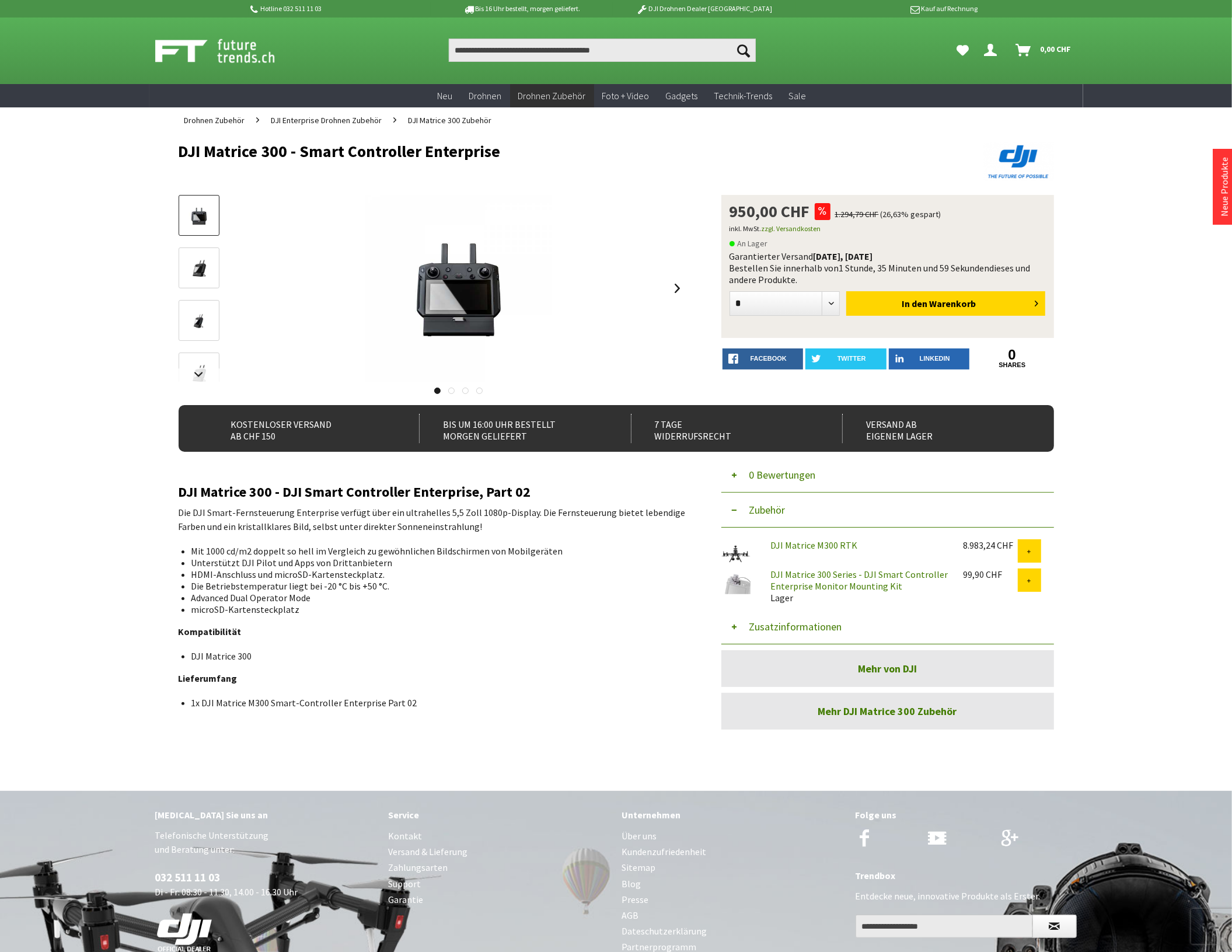
click at [667, 290] on div at bounding box center [459, 288] width 456 height 187
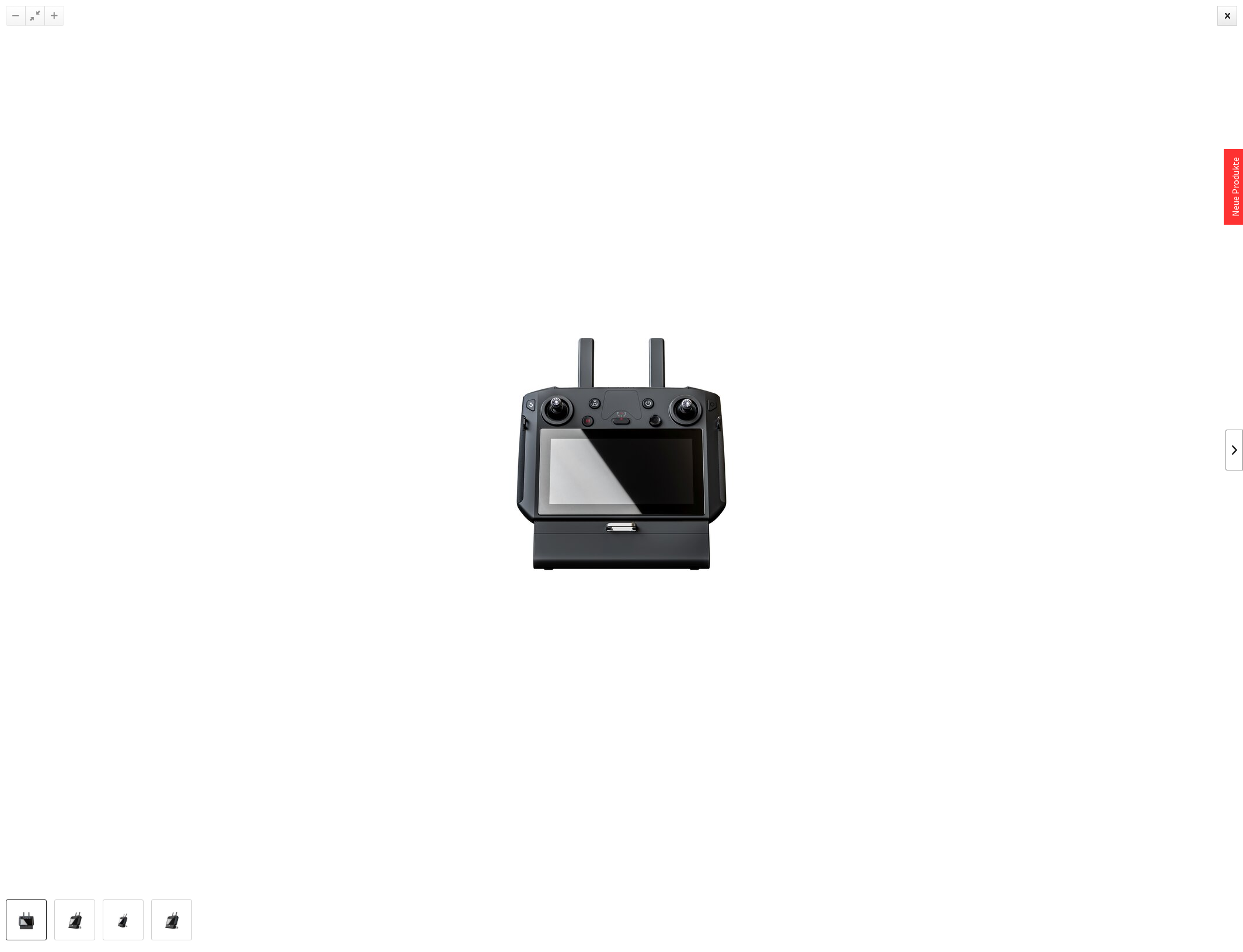
click at [1231, 452] on link at bounding box center [1234, 450] width 18 height 41
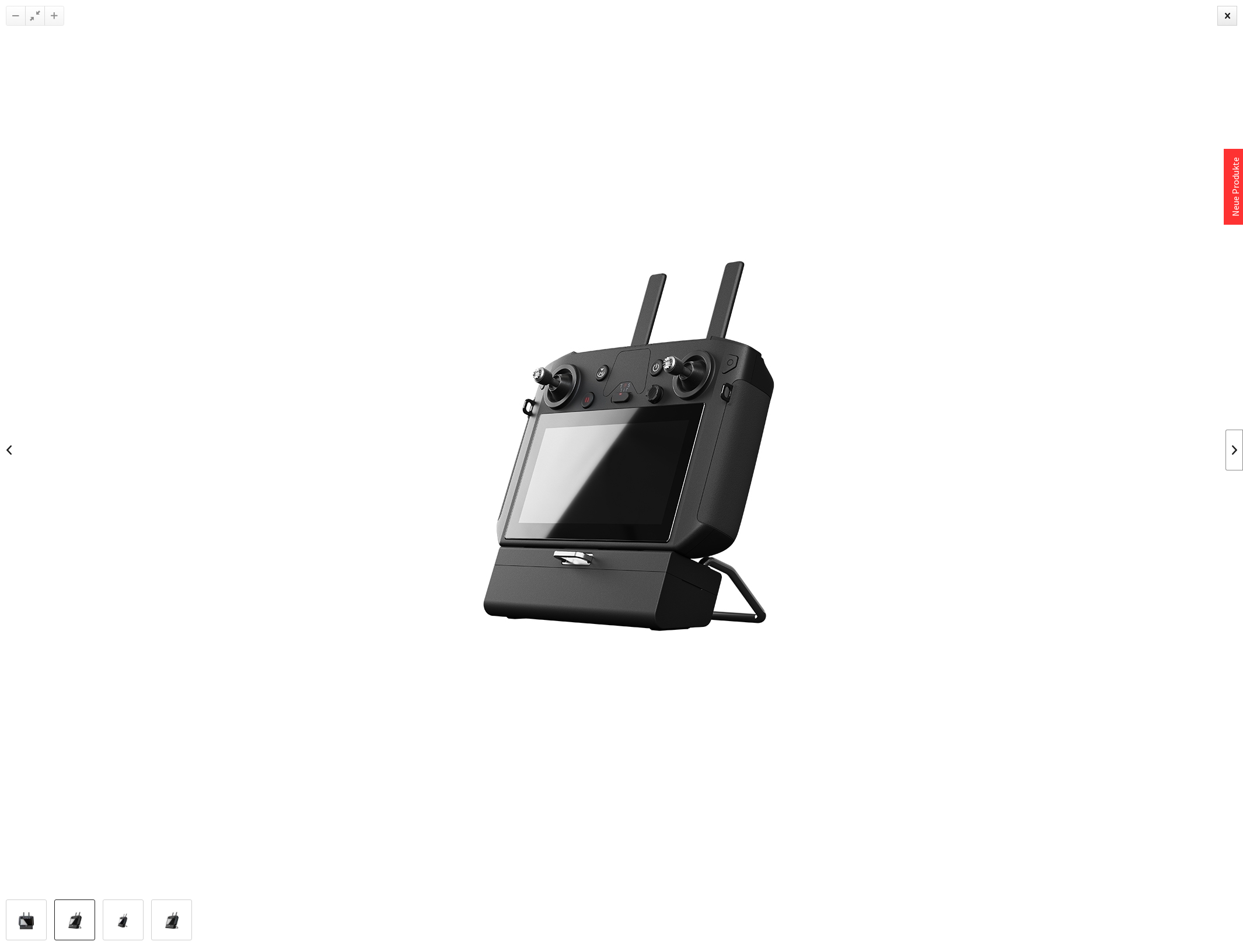
click at [1231, 452] on link at bounding box center [1234, 450] width 18 height 41
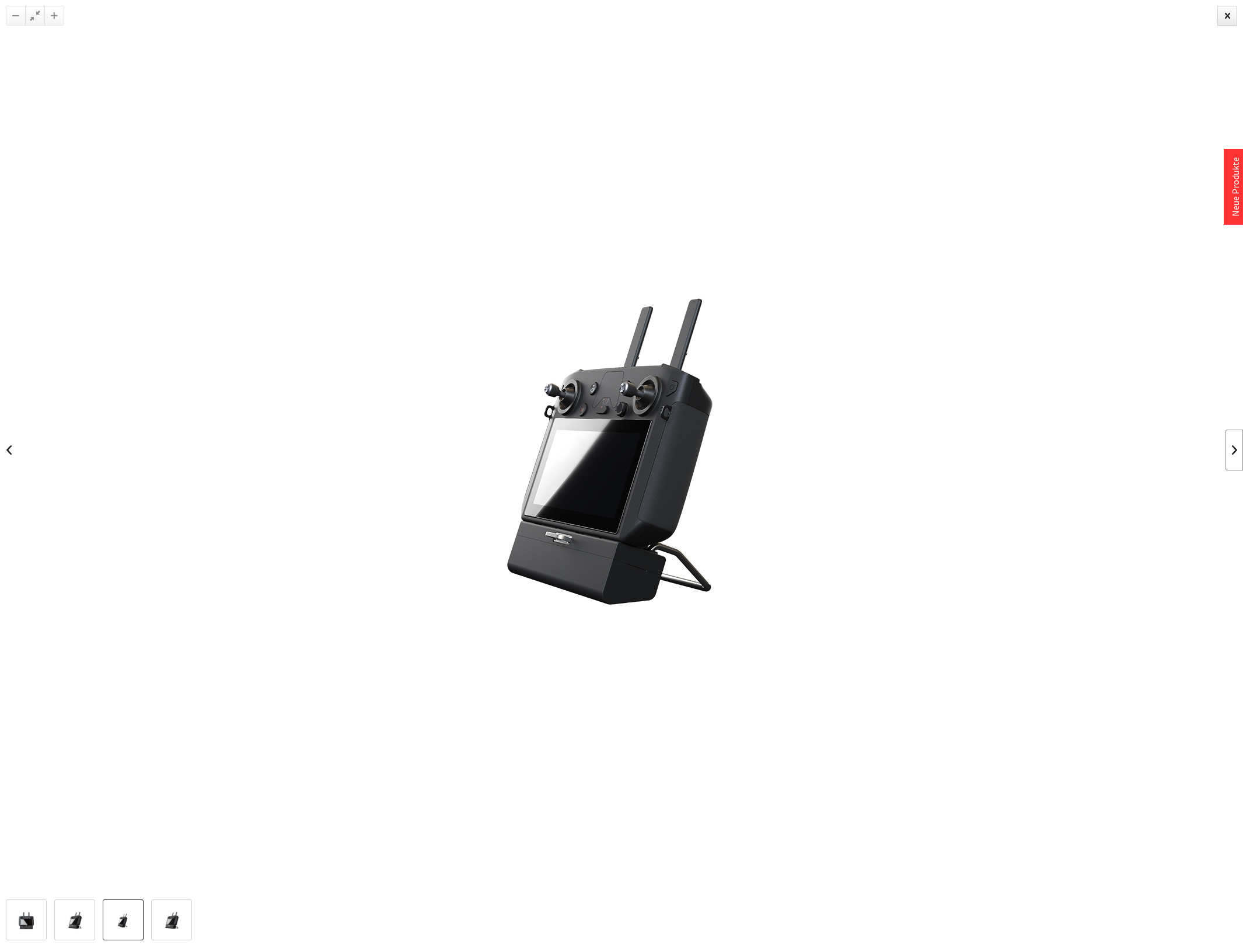
click at [1231, 452] on link at bounding box center [1234, 450] width 18 height 41
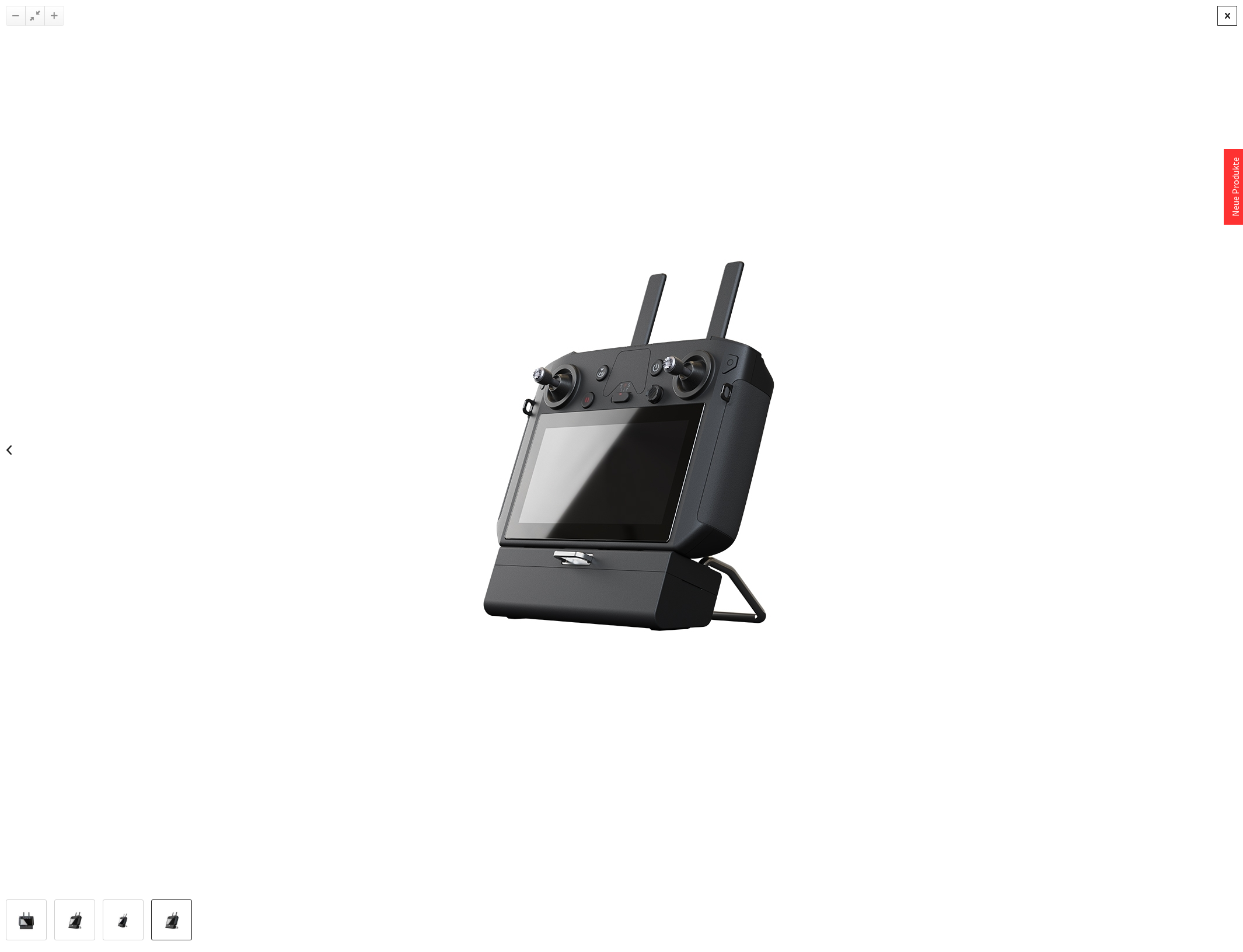
click at [1231, 13] on div at bounding box center [1227, 16] width 20 height 20
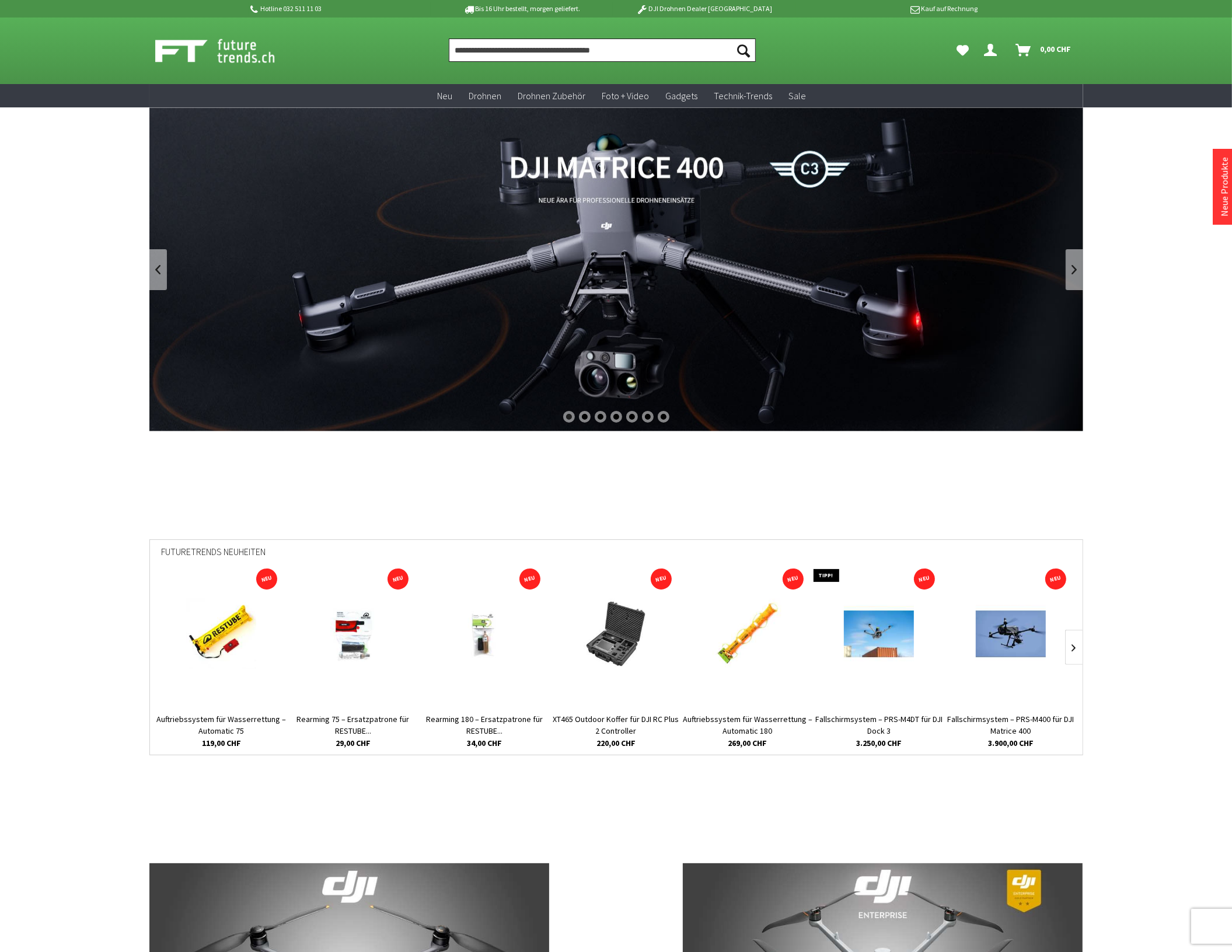
click at [571, 57] on input "Produkt, Marke, Kategorie, EAN, Artikelnummer…" at bounding box center [602, 50] width 307 height 23
paste input "**********"
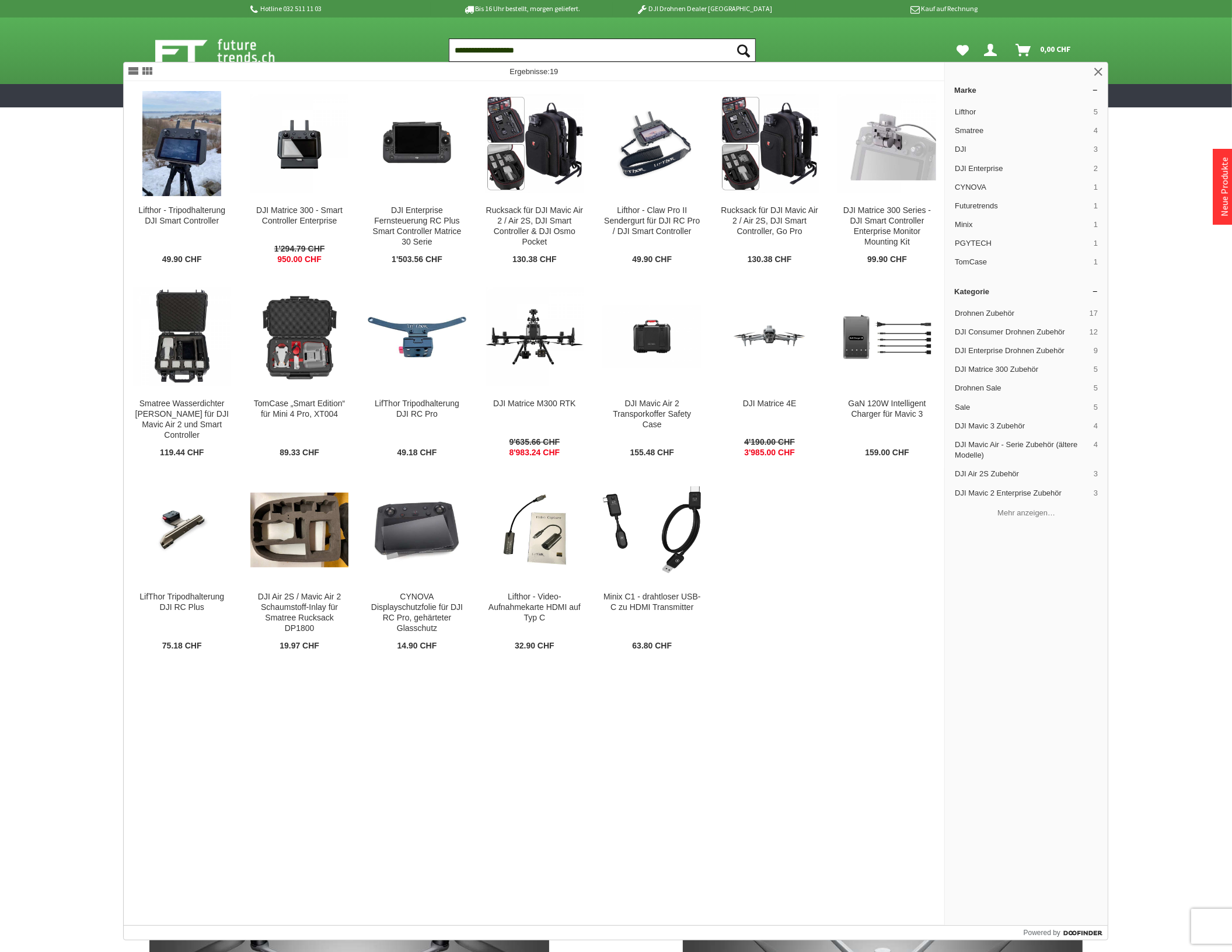
type input "**********"
